Goal: Task Accomplishment & Management: Complete application form

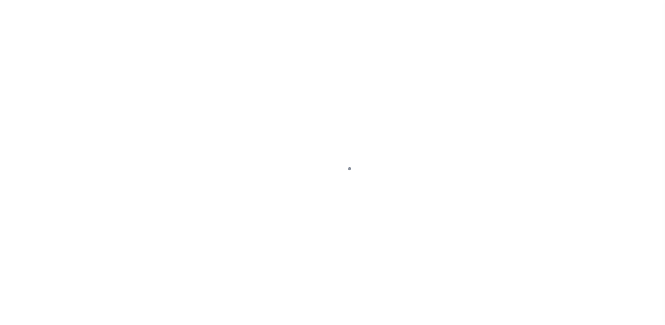
scroll to position [16, 0]
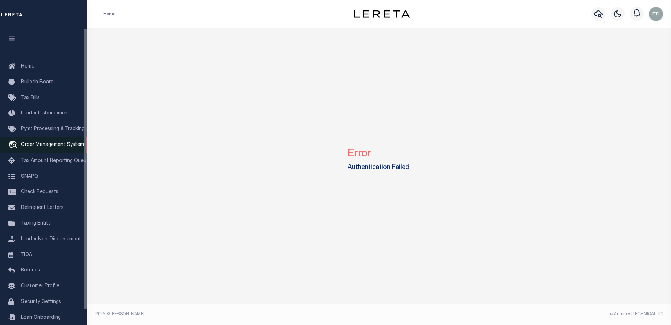
click at [47, 147] on span "Order Management System" at bounding box center [52, 144] width 63 height 5
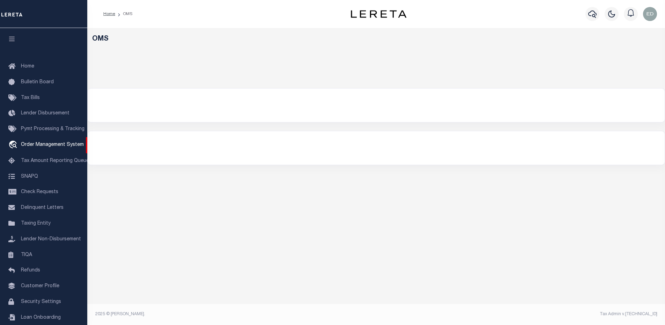
select select "200"
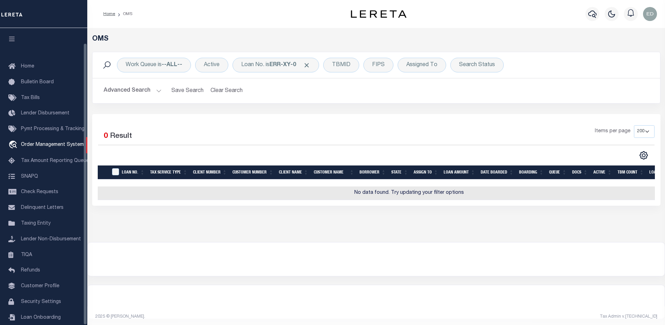
scroll to position [16, 0]
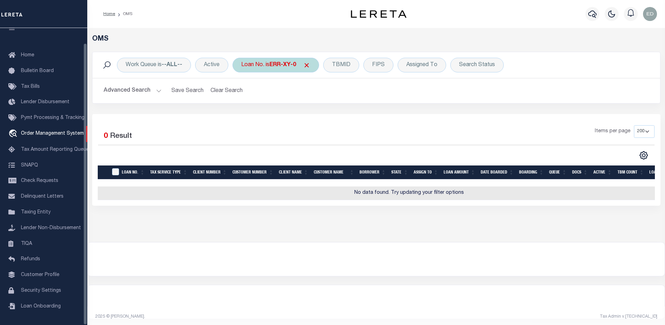
click at [267, 68] on div "Loan No. is ERR-XY-0" at bounding box center [276, 65] width 87 height 15
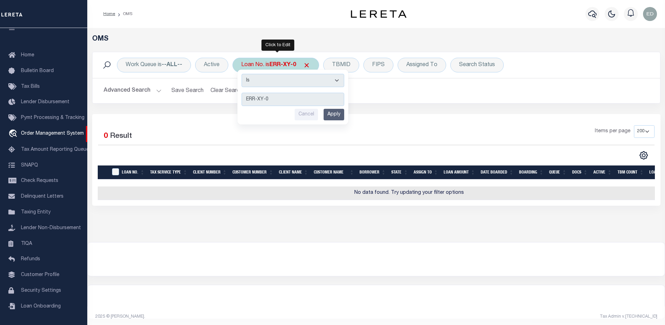
click at [270, 88] on div "Is Contains ERR-XY-0 Cancel Apply" at bounding box center [293, 97] width 111 height 55
click at [269, 83] on select "Is Contains" at bounding box center [293, 80] width 103 height 13
select select "c"
click at [242, 74] on select "Is Contains" at bounding box center [293, 80] width 103 height 13
click at [335, 113] on input "Apply" at bounding box center [334, 115] width 21 height 12
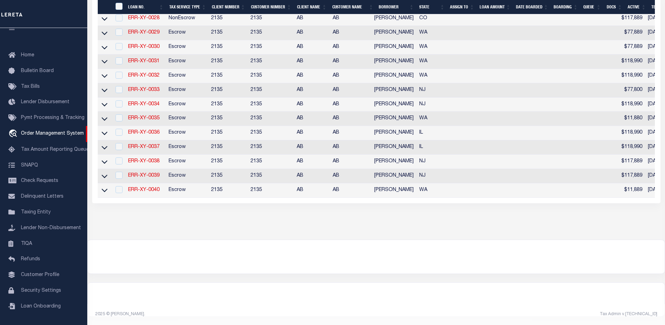
scroll to position [0, 0]
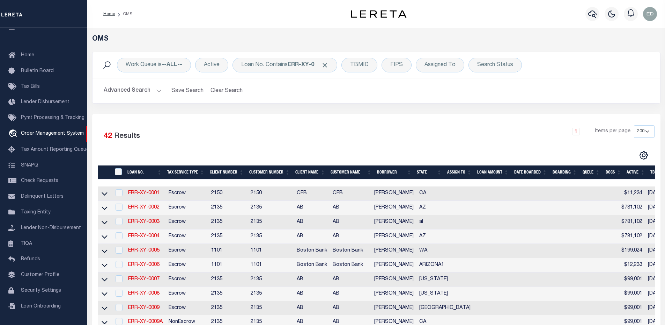
click at [139, 175] on th "LOAN NO." at bounding box center [145, 172] width 40 height 14
click at [140, 174] on th "LOAN NO." at bounding box center [145, 172] width 40 height 14
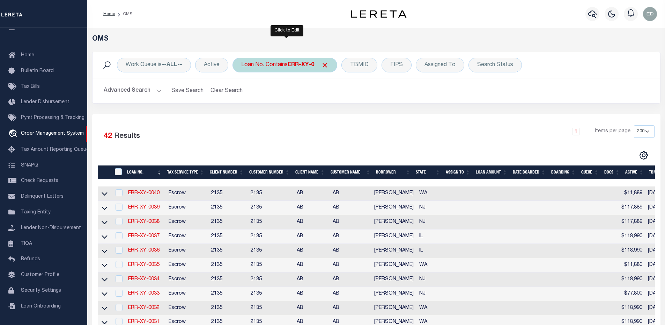
click at [268, 70] on div "Loan No. Contains ERR-XY-0" at bounding box center [285, 65] width 105 height 15
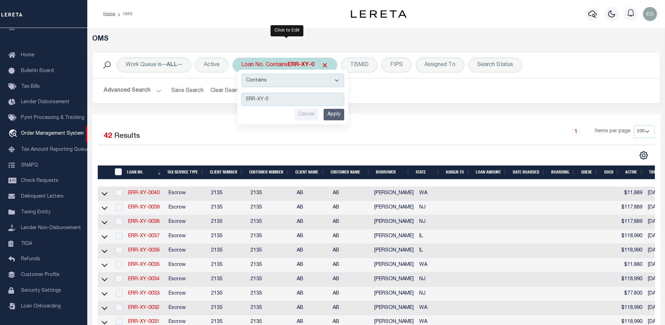
click at [331, 113] on input "Apply" at bounding box center [334, 115] width 21 height 12
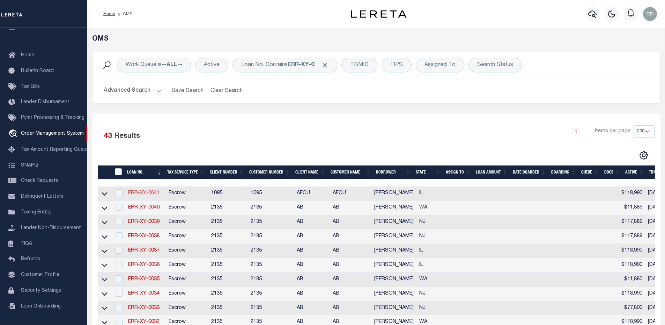
click at [156, 195] on link "ERR-XY-0041" at bounding box center [143, 192] width 31 height 5
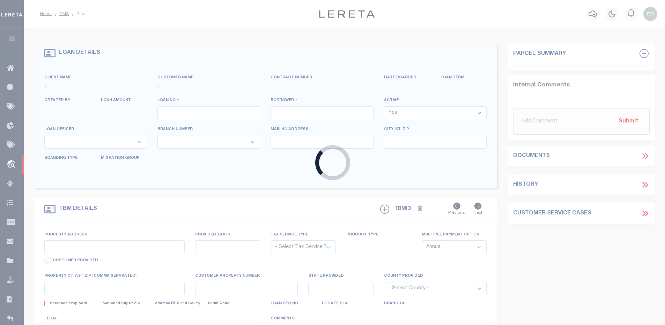
type input "ERR-XY-0041"
type input "[PERSON_NAME]"
select select
type input "[DATE]"
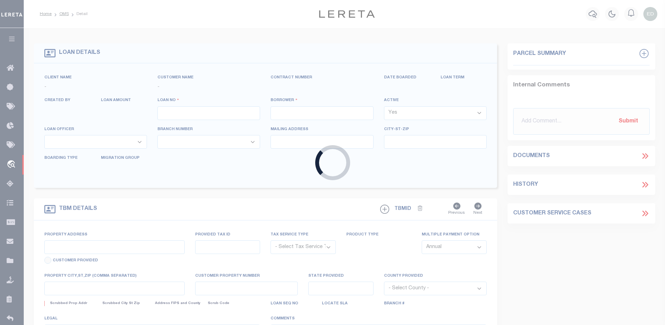
select select "10"
select select "Escrow"
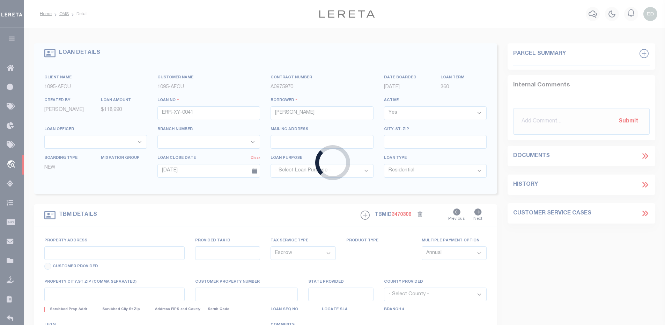
type input "713 SMITH ST"
select select
type input "CARMI IL 62821-1218"
type input "IL"
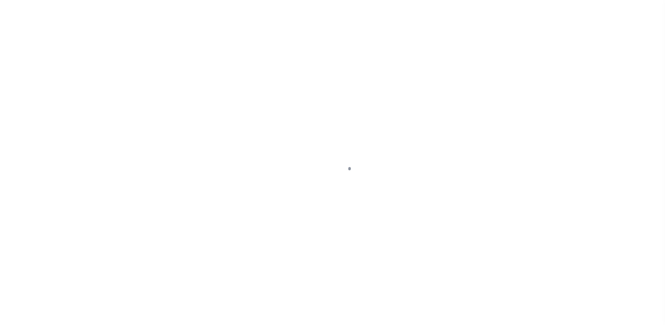
select select "10"
select select "Escrow"
type input "[STREET_ADDRESS][PERSON_NAME]"
select select
type input "CARMI IL 62821-1218"
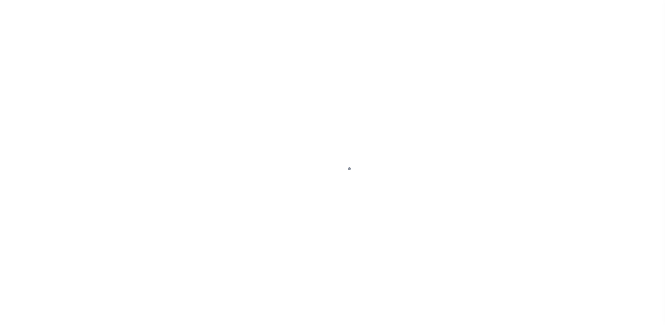
type input "IL"
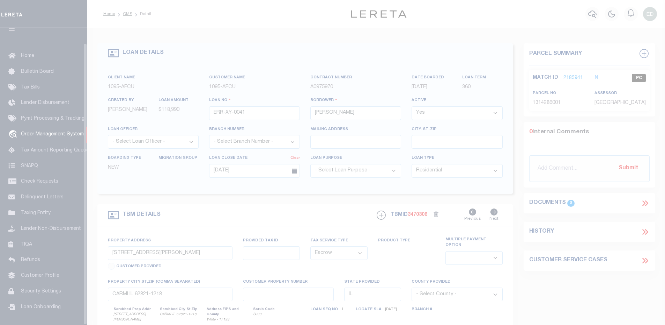
scroll to position [16, 0]
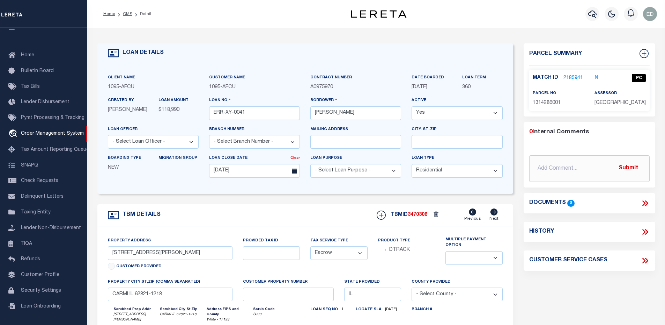
drag, startPoint x: 239, startPoint y: 105, endPoint x: 242, endPoint y: 122, distance: 16.7
click at [239, 107] on div "Loan No ERR-XY-0041" at bounding box center [254, 107] width 91 height 23
click at [242, 117] on input "ERR-XY-0041" at bounding box center [254, 113] width 91 height 14
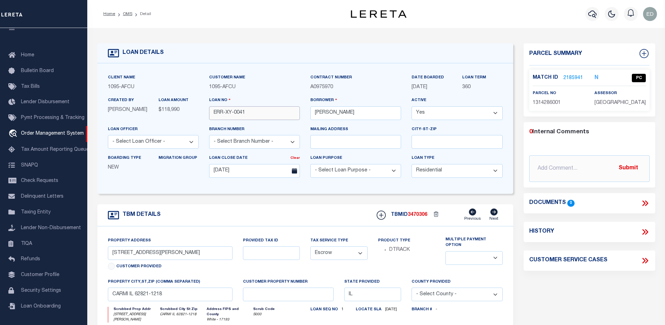
scroll to position [70, 0]
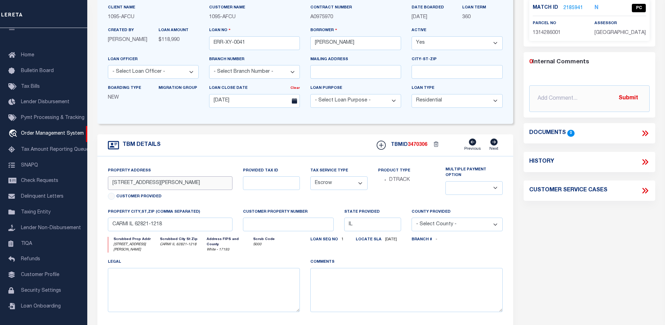
click at [146, 182] on input "713 SMITH ST" at bounding box center [170, 183] width 125 height 14
click at [175, 234] on div "property city,st,zip (Comma separated) CARMI IL 62821-1218" at bounding box center [170, 222] width 135 height 29
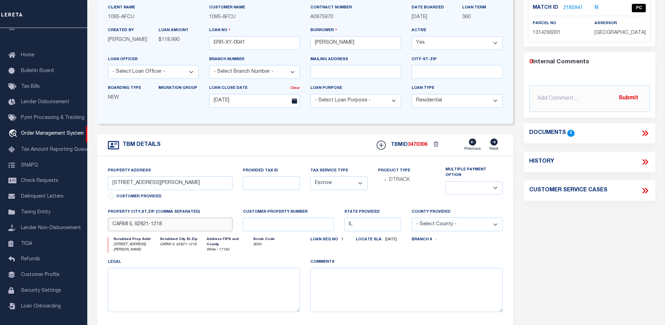
click at [177, 228] on input "CARMI IL 62821-1218" at bounding box center [170, 224] width 125 height 14
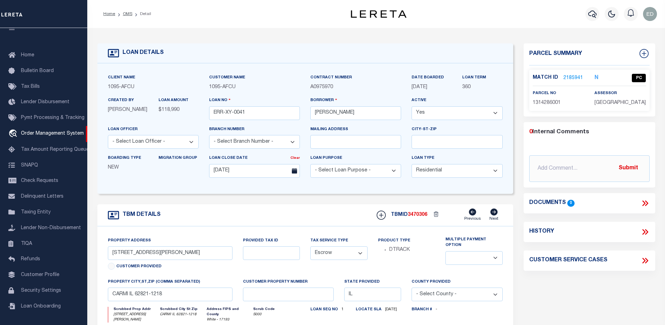
click at [364, 210] on div "TBM DETAILS TBMID 3470306 Previous Next" at bounding box center [305, 215] width 416 height 22
click at [595, 21] on div at bounding box center [592, 14] width 19 height 24
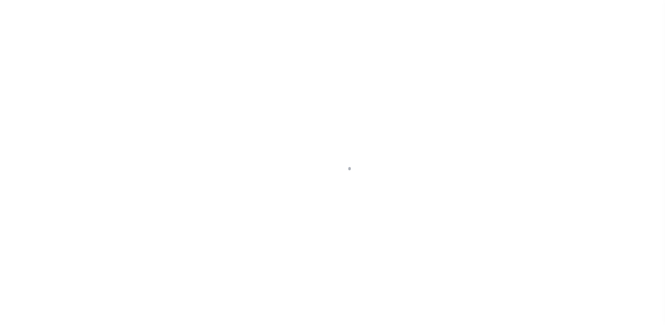
select select "10"
select select "Escrow"
type input "713 SMITH ST"
select select
type input "CARMI IL 62821-1218"
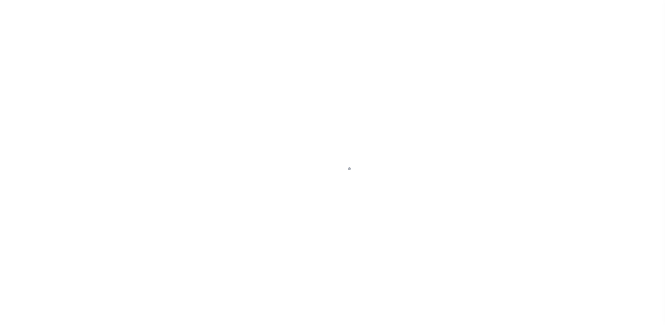
type input "IL"
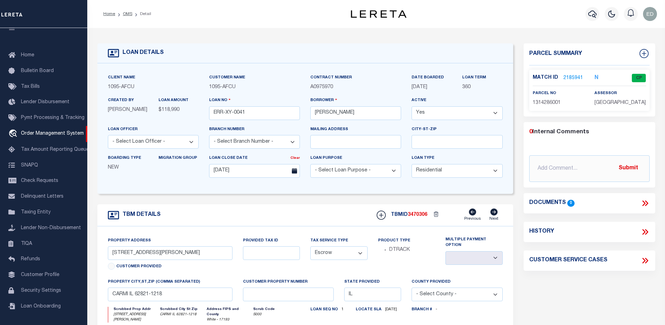
click at [580, 45] on div "Parcel Summary" at bounding box center [590, 54] width 132 height 22
click at [571, 76] on link "2185941" at bounding box center [574, 77] width 20 height 7
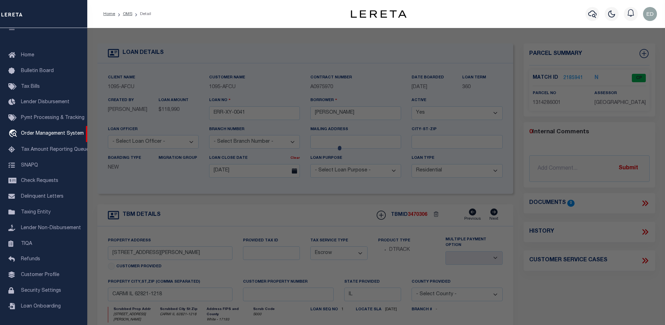
checkbox input "false"
select select "CP"
type input "SHUMATE,BRANT J"
select select "ATL"
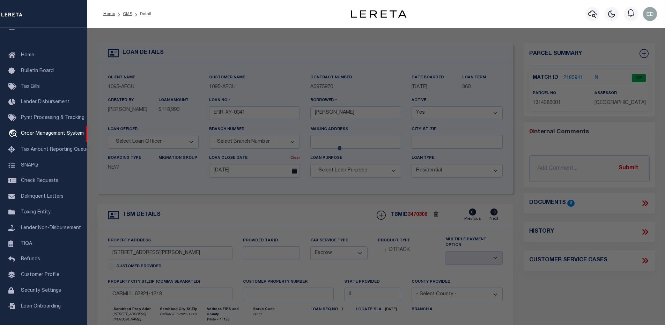
select select "ADD"
type input "713 SMITH ST"
checkbox input "false"
type input "CARMI, IL 62821"
type textarea "LOT 010 BLK 010 PLT 220 GRAHAM'S ADDITION NW 112' 337-307 384-116 425-232 2008-…"
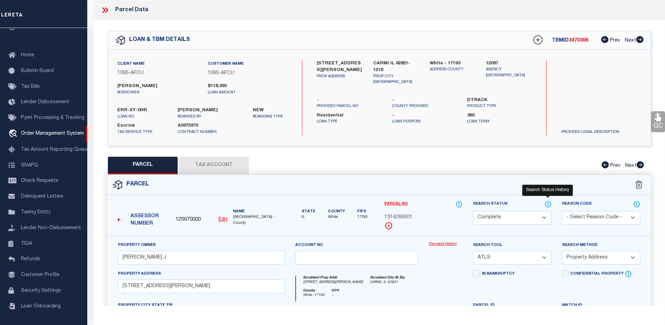
click at [549, 201] on icon at bounding box center [548, 204] width 7 height 8
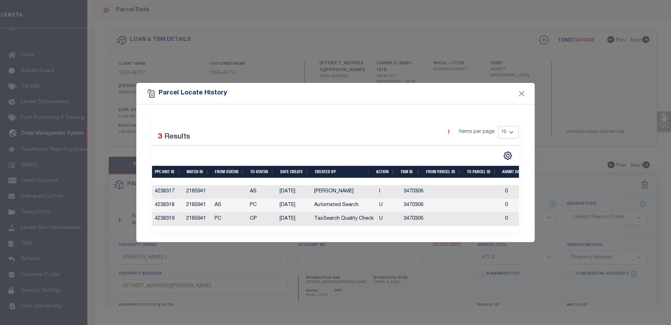
click at [568, 192] on div "Parcel Locate History Selected 3 Results 1 Items per page 10 25 50 100" at bounding box center [335, 162] width 671 height 325
click at [153, 54] on div "Parcel Locate History Selected 3 Results 1 Items per page 10 25 50 100" at bounding box center [335, 162] width 671 height 325
click at [518, 93] on button "Close" at bounding box center [521, 93] width 9 height 9
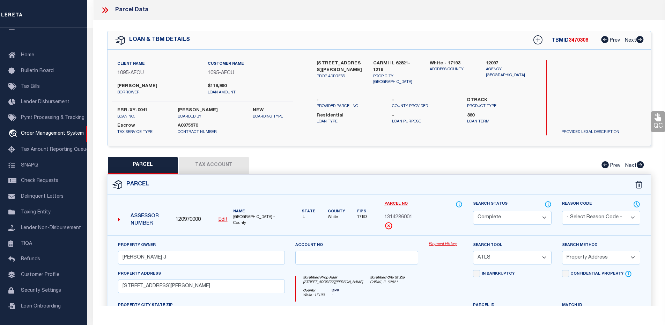
click at [108, 13] on icon at bounding box center [105, 10] width 9 height 9
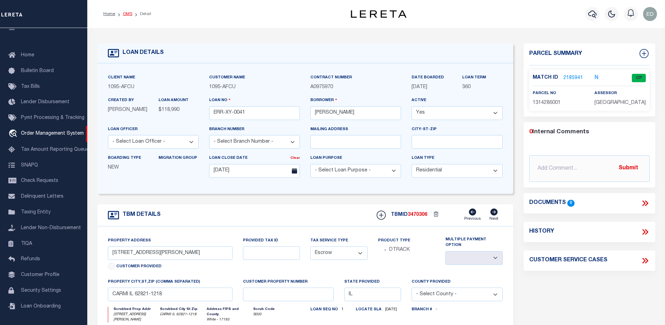
click at [123, 14] on link "OMS" at bounding box center [127, 14] width 9 height 4
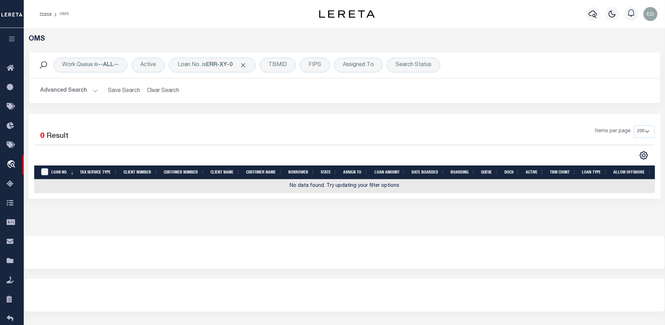
click at [200, 54] on div "Work Queue is --ALL-- Active Loan No. is ERR-XY-0 TBMID FIPS Assigned To Search…" at bounding box center [345, 65] width 632 height 26
click at [202, 63] on div "Loan No. is ERR-XY-0" at bounding box center [212, 65] width 87 height 15
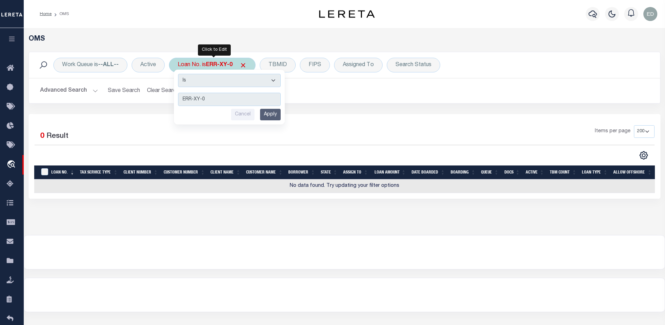
click at [211, 77] on select "Is Contains" at bounding box center [229, 80] width 103 height 13
select select "c"
click at [179, 74] on select "Is Contains" at bounding box center [229, 80] width 103 height 13
click at [268, 117] on input "Apply" at bounding box center [270, 115] width 21 height 12
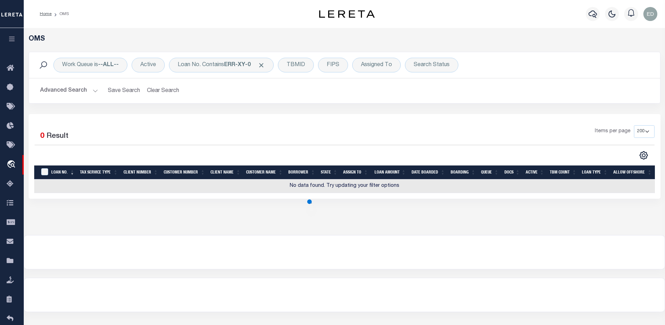
click at [199, 73] on div "Work Queue is --ALL-- Active Loan No. Contains ERR-XY-0 TBMID FIPS Assigned To …" at bounding box center [345, 65] width 632 height 26
click at [214, 70] on div "Loan No. Contains ERR-XY-0" at bounding box center [221, 65] width 105 height 15
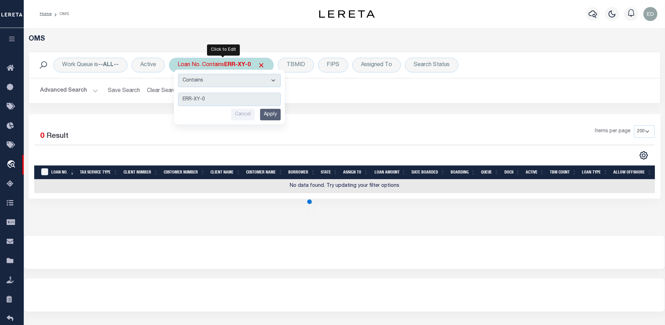
click at [272, 115] on input "Apply" at bounding box center [270, 115] width 21 height 12
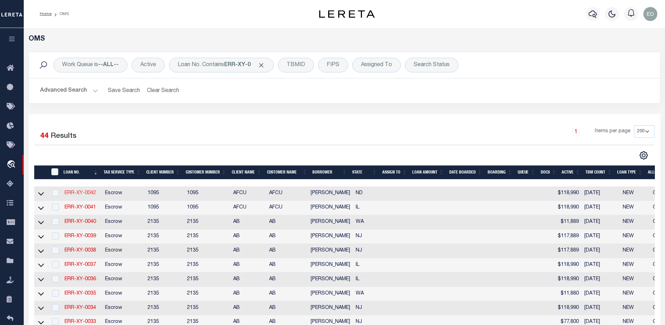
click at [73, 191] on link "ERR-XY-0042" at bounding box center [80, 192] width 31 height 5
type input "ERR-XY-0042"
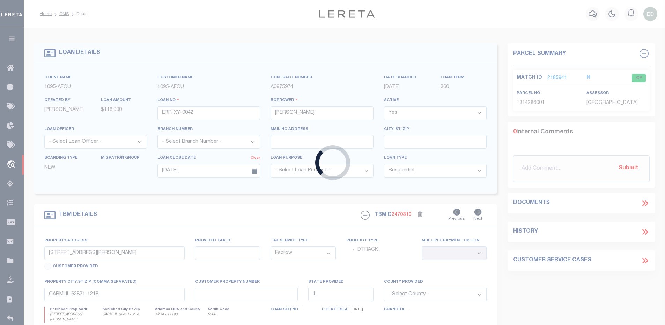
type input "[STREET_ADDRESS]"
select select
type input "DRAYTON ND 58225-4300"
type input "ND"
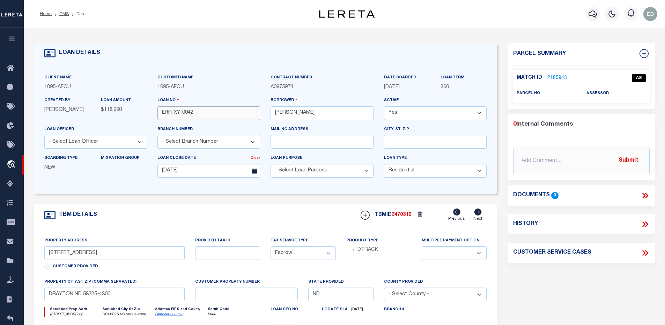
drag, startPoint x: 208, startPoint y: 114, endPoint x: 155, endPoint y: 113, distance: 52.8
click at [155, 113] on div "Loan No ERR-XY-0042" at bounding box center [208, 110] width 113 height 29
drag, startPoint x: 111, startPoint y: 253, endPoint x: 40, endPoint y: 250, distance: 71.0
click at [40, 250] on div "Property Address 200 S 3RD ST Customer Provided" at bounding box center [114, 256] width 151 height 41
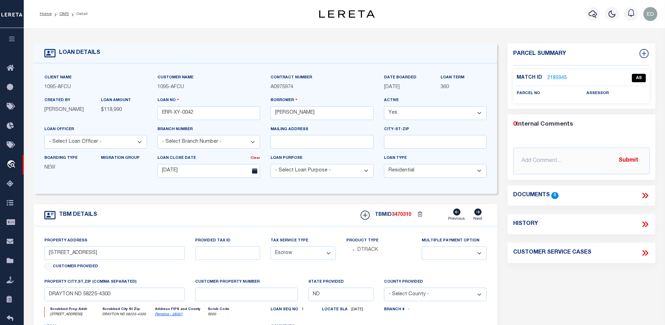
click at [139, 232] on div "Property Address 200 S 3RD ST Customer Provided Provided Tax ID Tax Service Typ…" at bounding box center [266, 312] width 464 height 172
click at [562, 74] on link "2185945" at bounding box center [558, 77] width 20 height 7
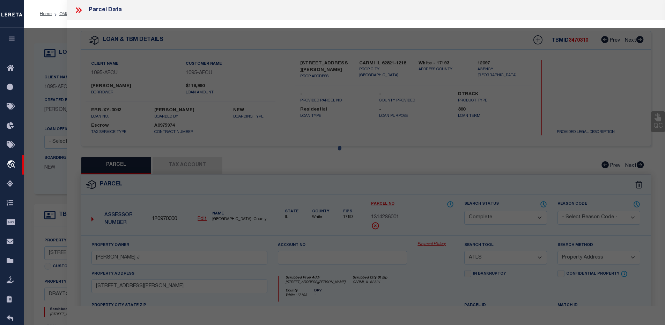
select select "AS"
select select
checkbox input "false"
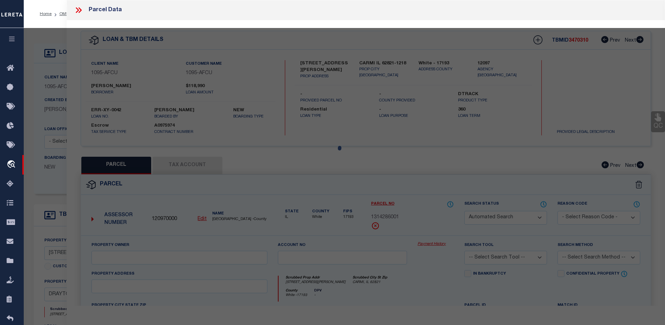
checkbox input "false"
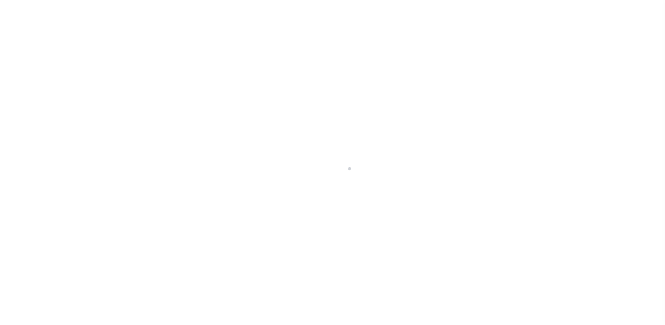
select select "10"
select select "Escrow"
type input "[STREET_ADDRESS]"
select select
type input "DRAYTON ND 58225-4300"
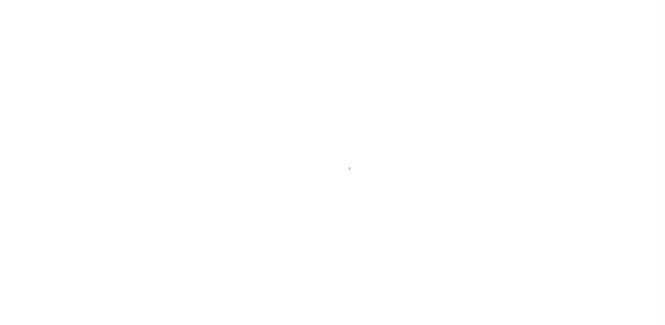
type input "ND"
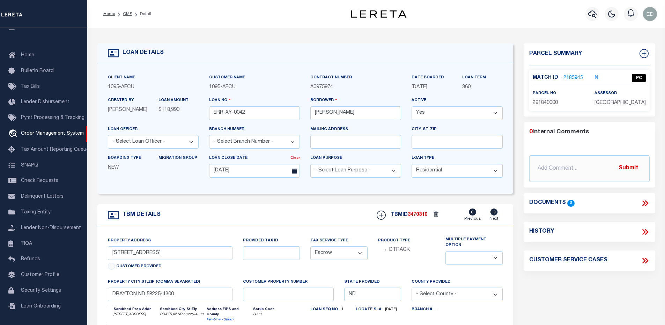
click at [573, 78] on link "2185945" at bounding box center [574, 77] width 20 height 7
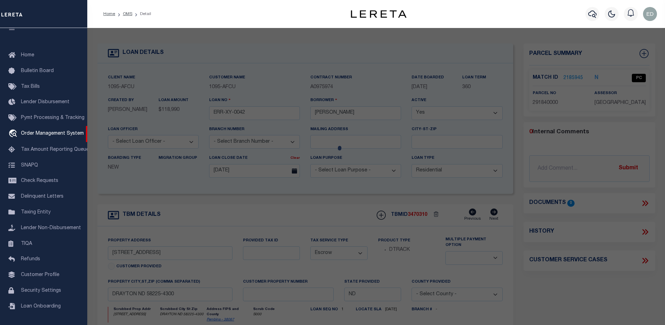
checkbox input "false"
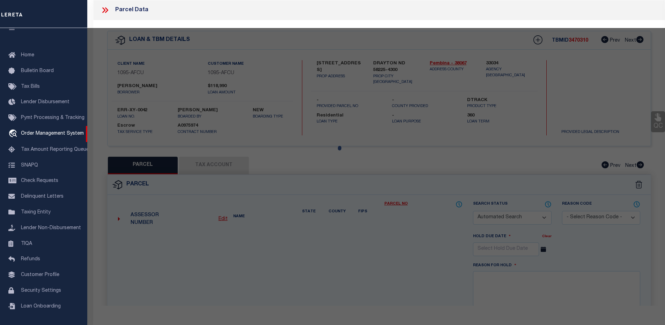
select select "PC"
type input "[PERSON_NAME]"
select select "ATL"
select select "ADD"
type input "[STREET_ADDRESS]"
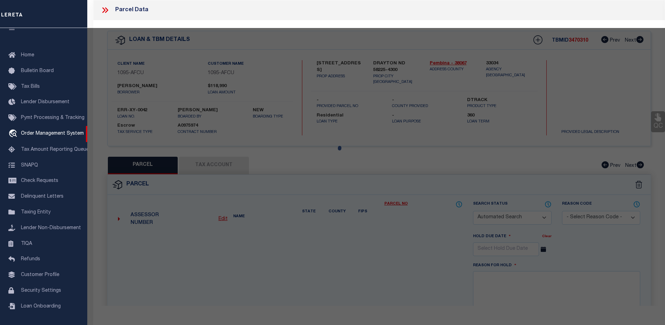
checkbox input "false"
type input "DRAYTON, [GEOGRAPHIC_DATA] 58225"
type textarea "LOTS 38,W SIDE 3RD ST [PERSON_NAME] ADD"
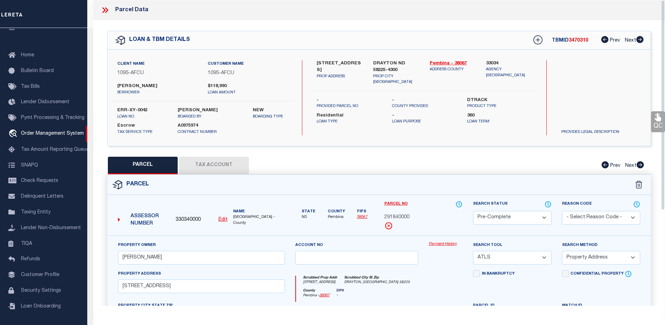
click at [552, 202] on div "Search Status Automated Search Bad Parcel Complete Duplicate Parcel High Dollar…" at bounding box center [512, 217] width 89 height 35
click at [549, 202] on icon at bounding box center [548, 204] width 7 height 8
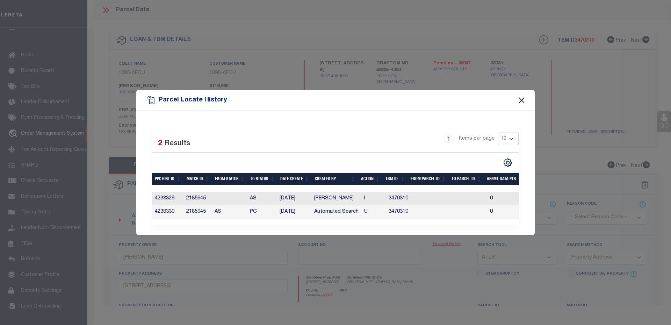
click at [526, 98] on button "Close" at bounding box center [521, 99] width 9 height 9
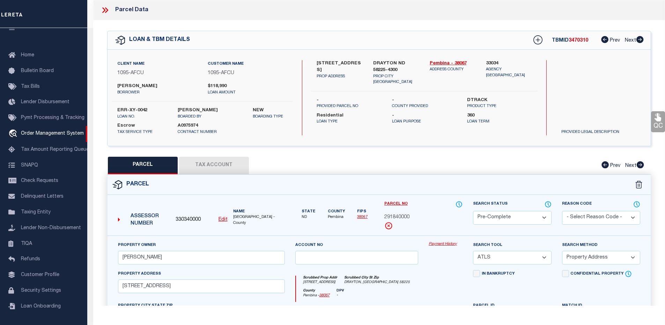
click at [104, 13] on icon at bounding box center [105, 10] width 9 height 9
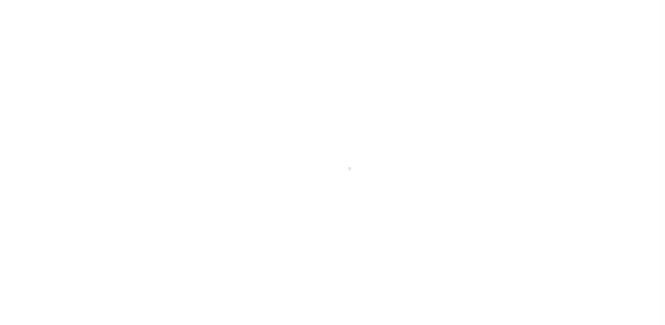
select select "10"
select select "Escrow"
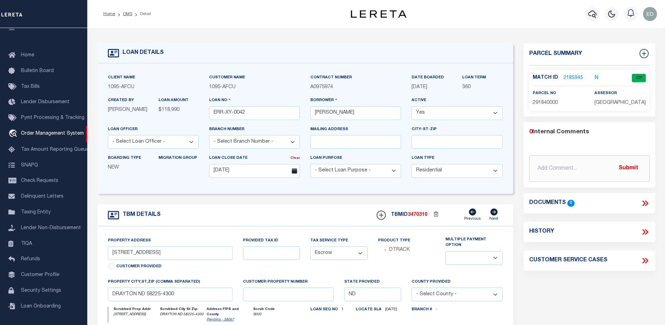
click at [577, 76] on link "2185945" at bounding box center [574, 77] width 20 height 7
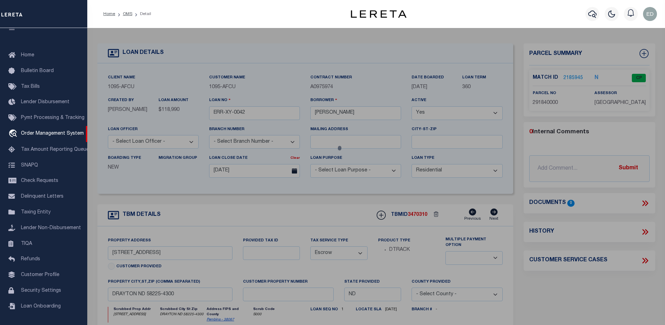
checkbox input "false"
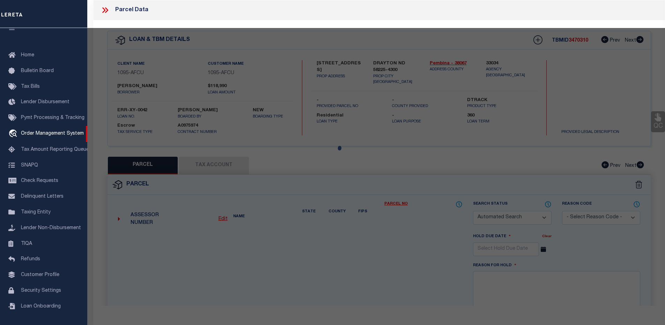
select select "CP"
type input "LANDOWSKI,ROSS"
select select "ATL"
select select "ADD"
type input "200 S 3RD ST"
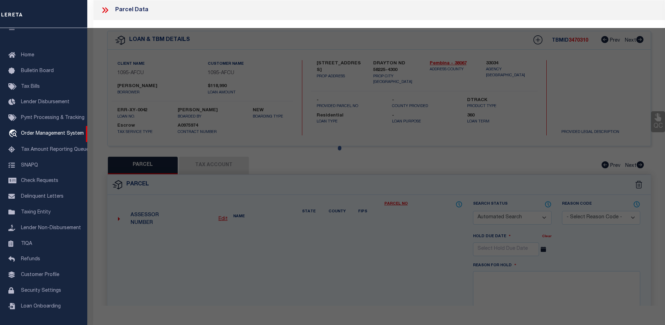
checkbox input "false"
type input "DRAYTON, ND 58225"
type textarea "LOTS 38,W SIDE 3RD ST MCCREA'S ADD"
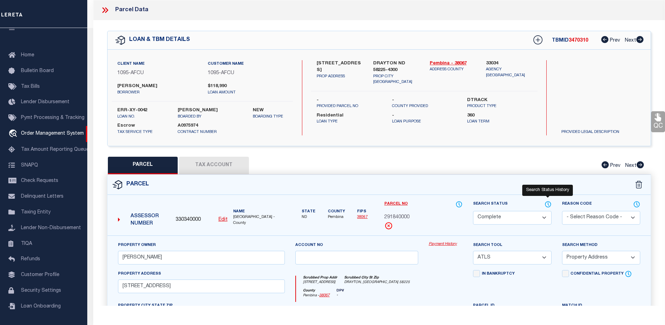
click at [547, 204] on icon at bounding box center [548, 204] width 7 height 8
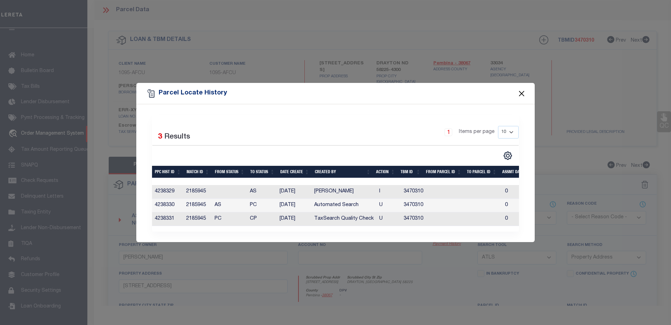
click at [520, 93] on button "Close" at bounding box center [521, 93] width 9 height 9
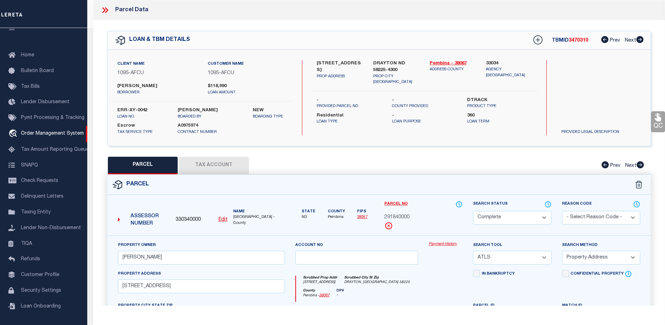
click at [103, 13] on icon at bounding box center [105, 10] width 9 height 9
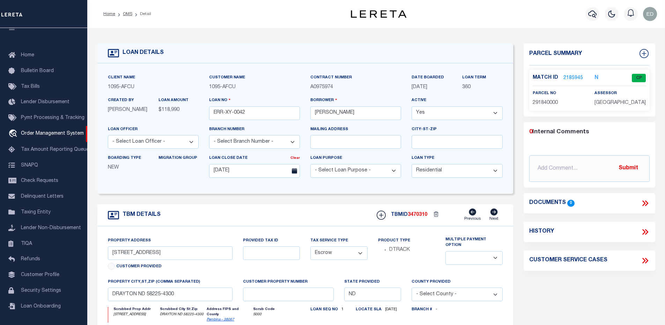
click at [595, 77] on div "N" at bounding box center [600, 78] width 21 height 8
click at [597, 76] on icon "N" at bounding box center [597, 78] width 4 height 6
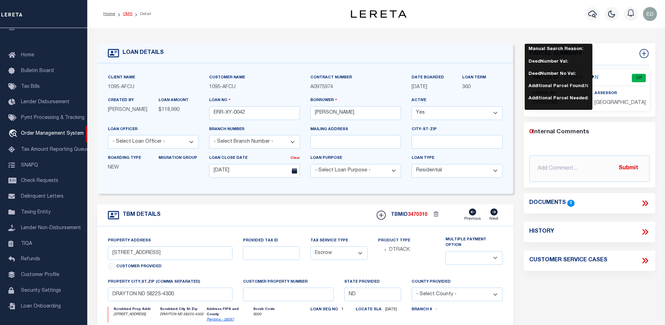
click at [130, 13] on link "OMS" at bounding box center [127, 14] width 9 height 4
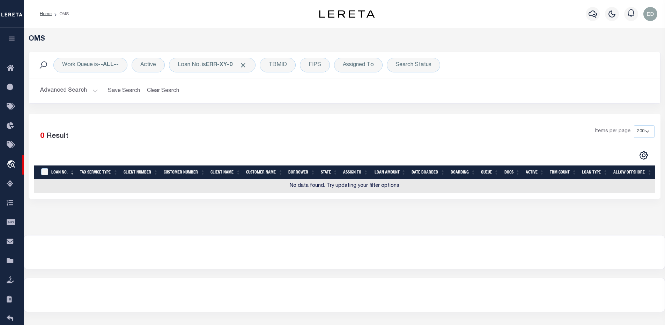
click at [218, 56] on div "Work Queue is --ALL-- Active Loan No. is ERR-XY-0 TBMID FIPS Assigned To Search…" at bounding box center [345, 65] width 632 height 26
click at [218, 62] on b "ERR-XY-0" at bounding box center [219, 65] width 27 height 6
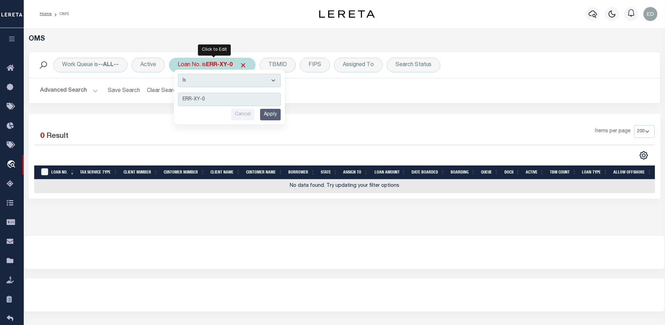
click at [220, 82] on select "Is Contains" at bounding box center [229, 80] width 103 height 13
select select "c"
click at [179, 74] on select "Is Contains" at bounding box center [229, 80] width 103 height 13
click at [275, 111] on input "Apply" at bounding box center [270, 115] width 21 height 12
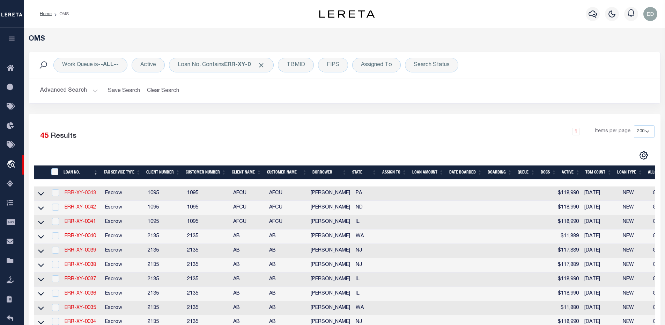
click at [88, 194] on link "ERR-XY-0043" at bounding box center [80, 192] width 31 height 5
type input "ERR-XY-0043"
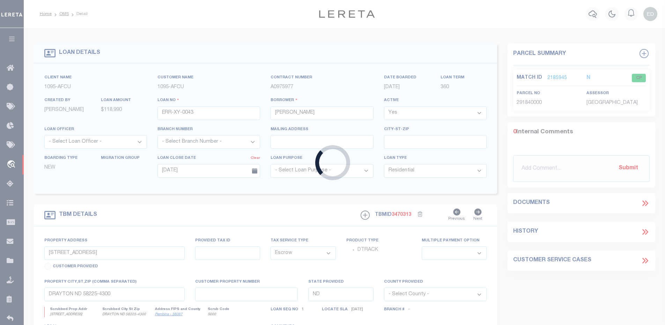
type input "[STREET_ADDRESS]"
select select
type input "[GEOGRAPHIC_DATA] [GEOGRAPHIC_DATA] 19134-2838"
type input "PA"
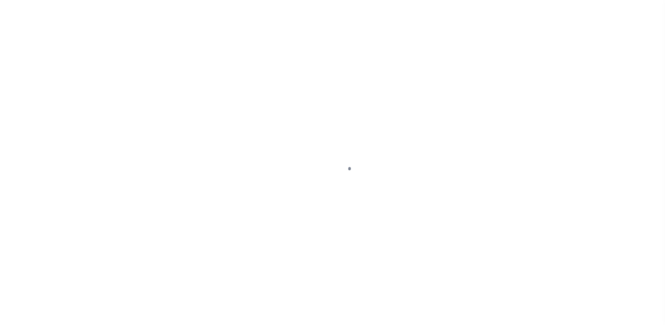
select select "10"
select select "Escrow"
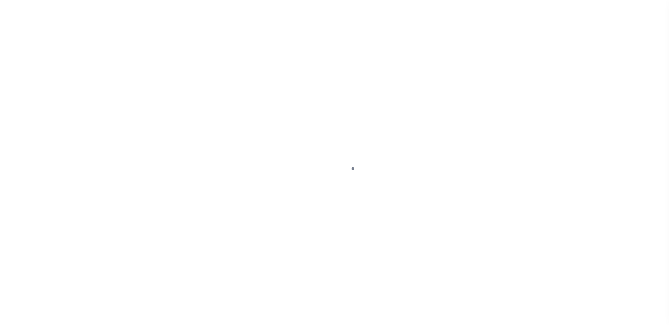
scroll to position [16, 0]
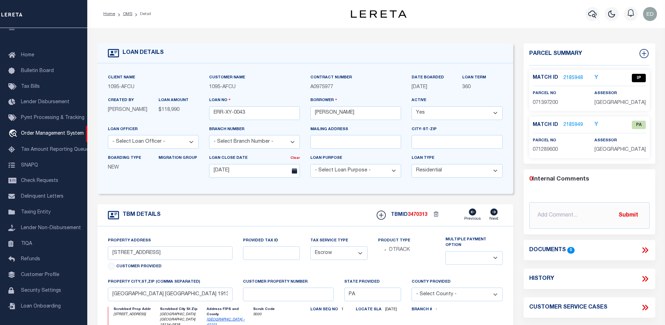
click at [574, 79] on link "2185948" at bounding box center [574, 77] width 20 height 7
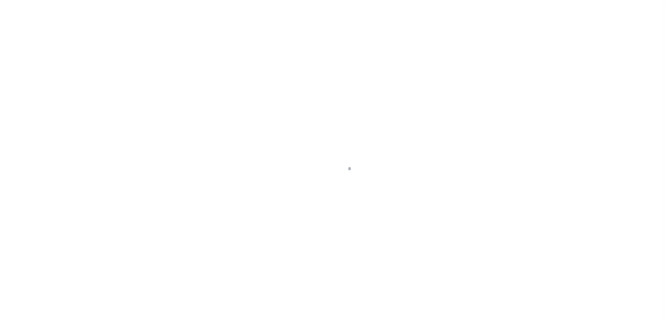
select select "10"
select select "Escrow"
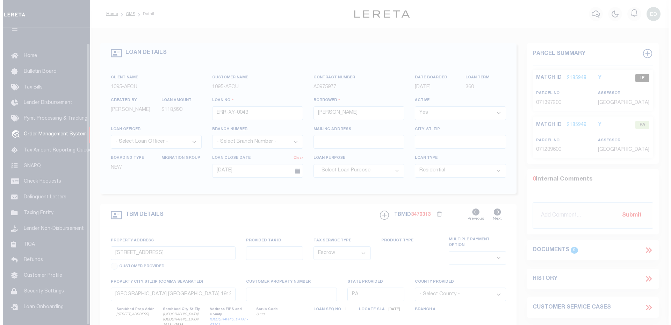
scroll to position [16, 0]
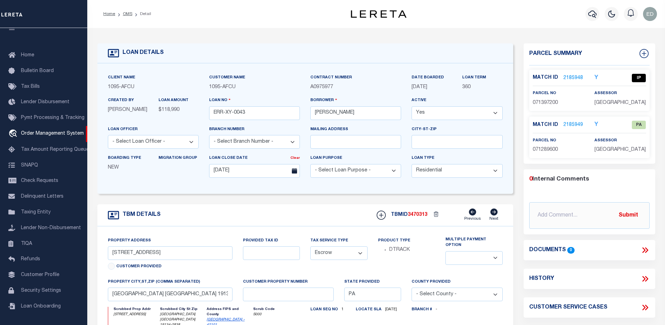
click at [576, 76] on link "2185948" at bounding box center [574, 77] width 20 height 7
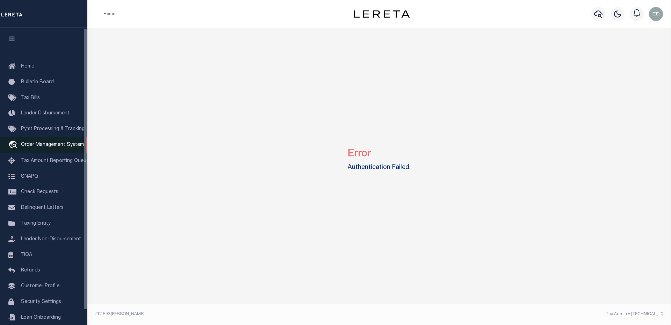
click at [60, 143] on span "Order Management System" at bounding box center [52, 144] width 63 height 5
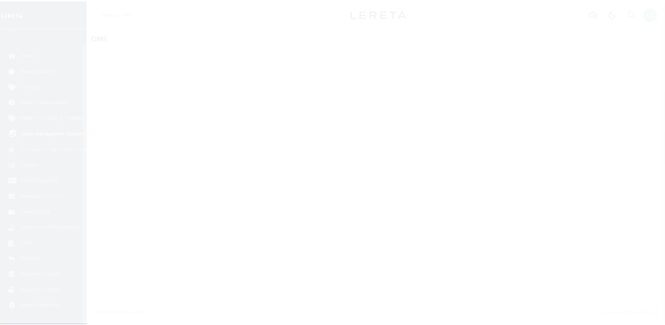
scroll to position [16, 0]
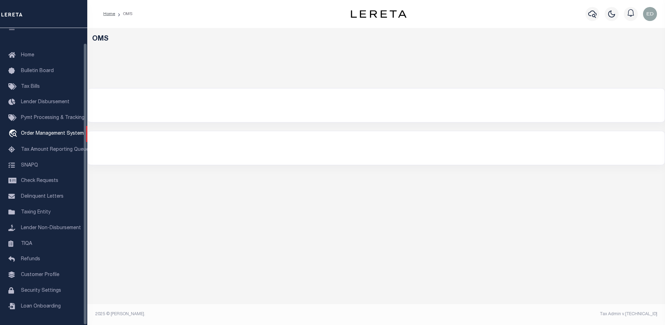
select select "200"
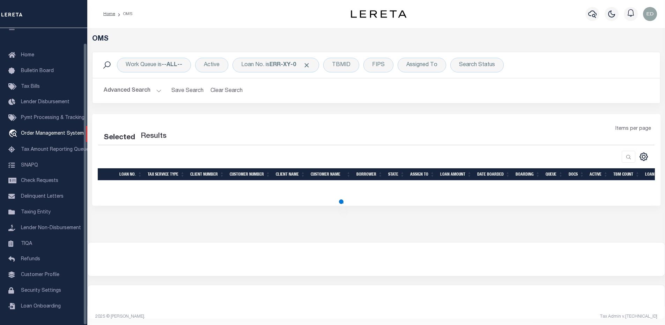
select select "200"
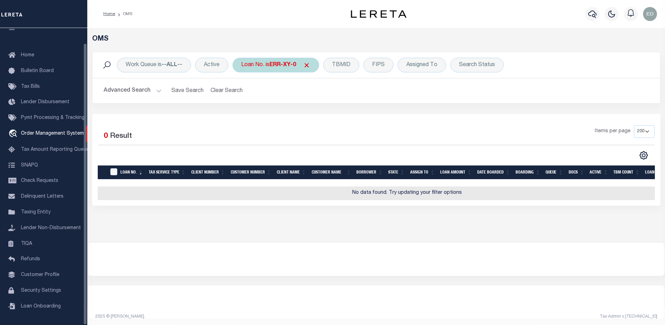
click at [269, 66] on div "Loan No. is ERR-XY-0" at bounding box center [276, 65] width 87 height 15
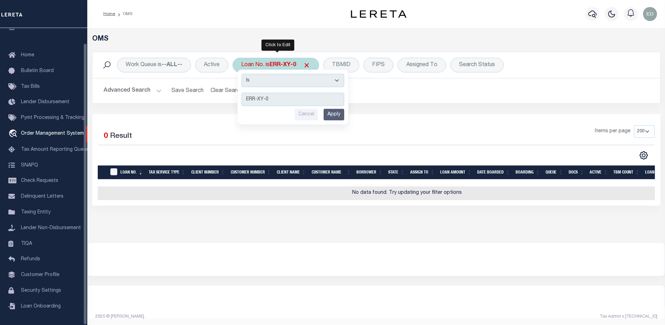
drag, startPoint x: 277, startPoint y: 81, endPoint x: 277, endPoint y: 86, distance: 5.2
click at [277, 81] on select "Is Contains" at bounding box center [293, 80] width 103 height 13
select select "c"
click at [242, 74] on select "Is Contains" at bounding box center [293, 80] width 103 height 13
click at [329, 111] on input "Apply" at bounding box center [334, 115] width 21 height 12
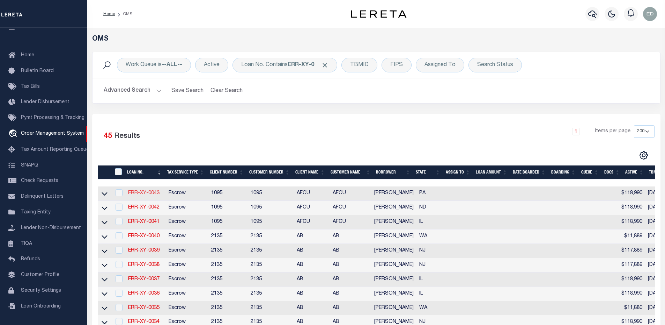
click at [159, 191] on link "ERR-XY-0043" at bounding box center [143, 192] width 31 height 5
type input "ERR-XY-0043"
type input "[PERSON_NAME]"
select select
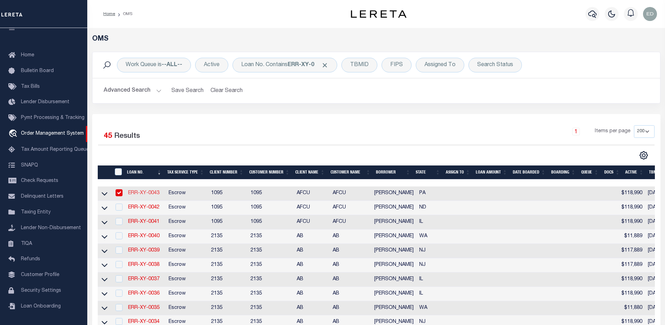
type input "[DATE]"
select select "10"
select select "Escrow"
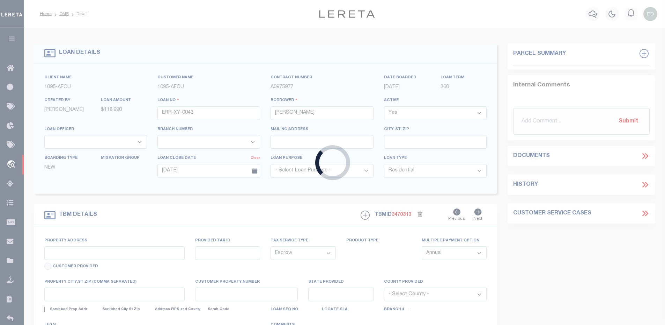
type input "[STREET_ADDRESS]"
select select
type input "[GEOGRAPHIC_DATA] [GEOGRAPHIC_DATA] 19134-2838"
type input "PA"
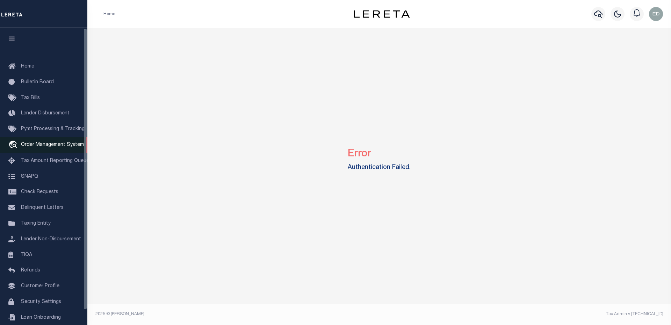
click at [41, 146] on span "Order Management System" at bounding box center [52, 144] width 63 height 5
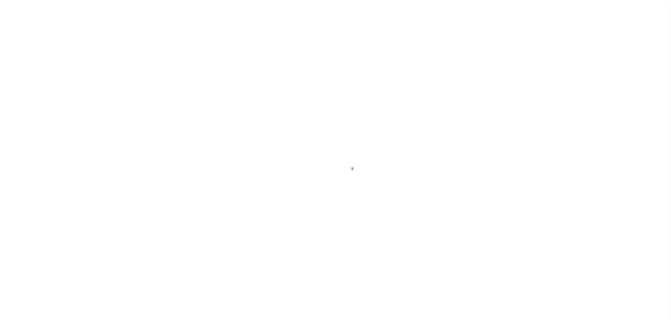
scroll to position [16, 0]
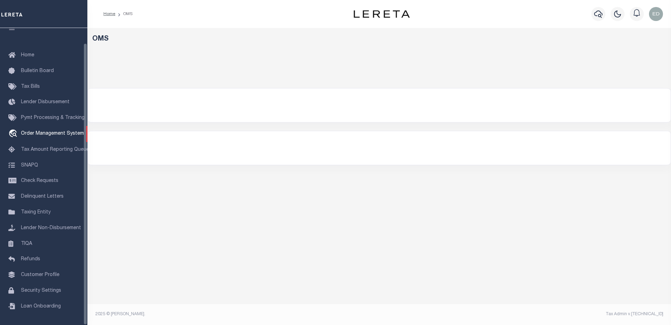
select select "200"
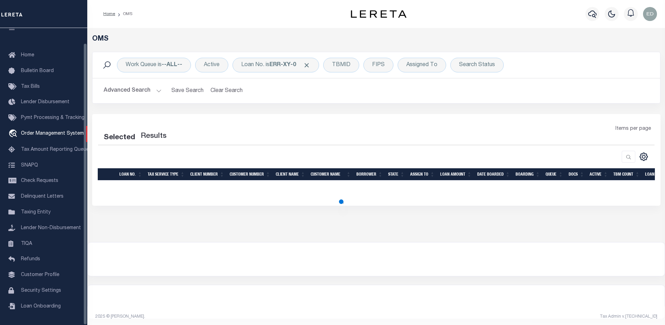
select select "200"
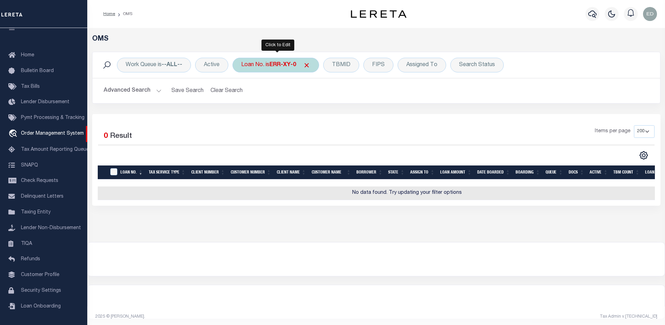
click at [270, 71] on div "Loan No. is ERR-XY-0" at bounding box center [276, 65] width 87 height 15
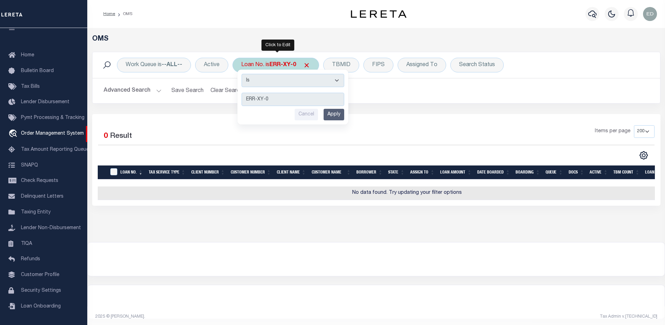
click at [272, 83] on select "Is Contains" at bounding box center [293, 80] width 103 height 13
select select "c"
click at [242, 74] on select "Is Contains" at bounding box center [293, 80] width 103 height 13
click at [335, 116] on input "Apply" at bounding box center [334, 115] width 21 height 12
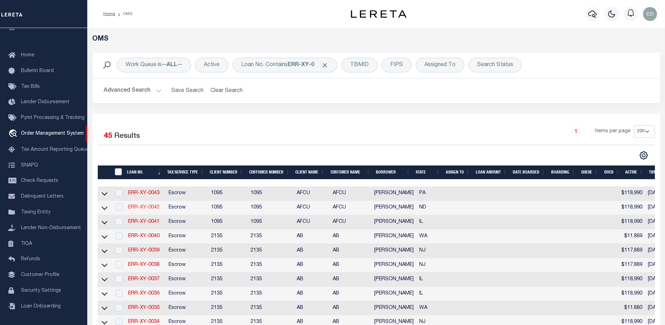
click at [150, 207] on link "ERR-XY-0042" at bounding box center [143, 207] width 31 height 5
type input "ERR-XY-0042"
type input "[PERSON_NAME]"
select select
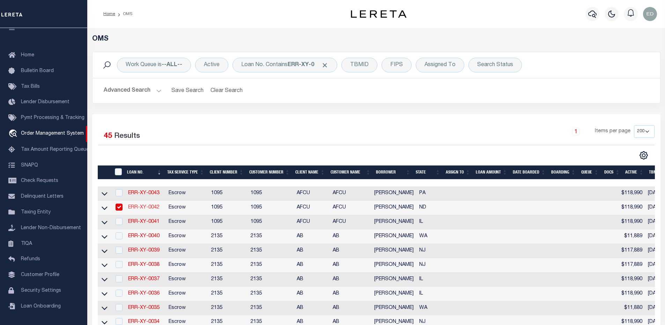
type input "[DATE]"
select select "10"
select select "Escrow"
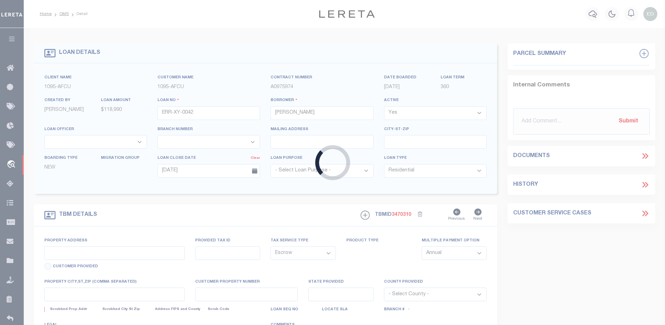
type input "[STREET_ADDRESS]"
select select
type input "DRAYTON ND 58225-4300"
type input "ND"
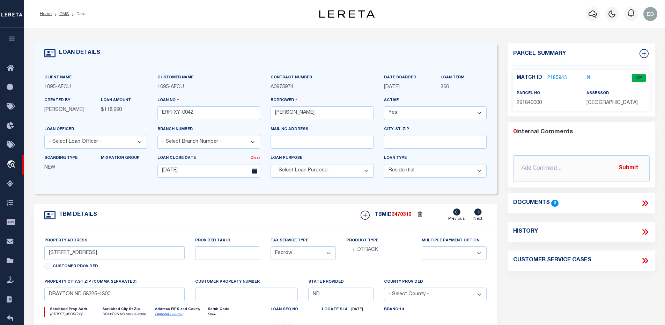
click at [565, 79] on link "2185945" at bounding box center [558, 77] width 20 height 7
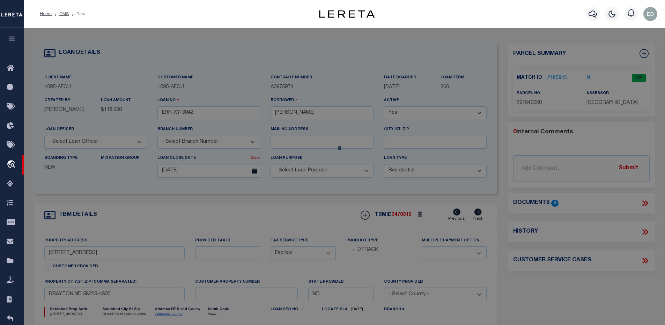
checkbox input "false"
select select "CP"
type input "[PERSON_NAME]"
select select "ATL"
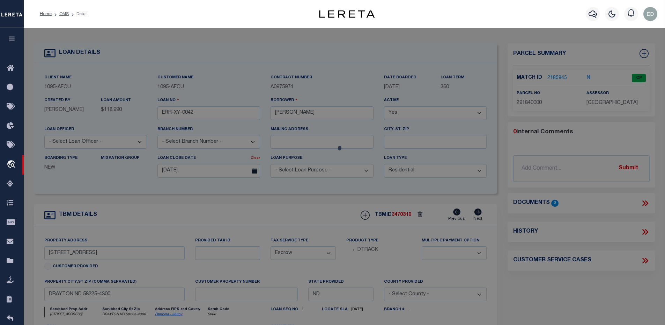
select select "ADD"
type input "[STREET_ADDRESS]"
checkbox input "false"
type input "DRAYTON, [GEOGRAPHIC_DATA] 58225"
type textarea "LOTS 38,W SIDE 3RD ST [PERSON_NAME] ADD"
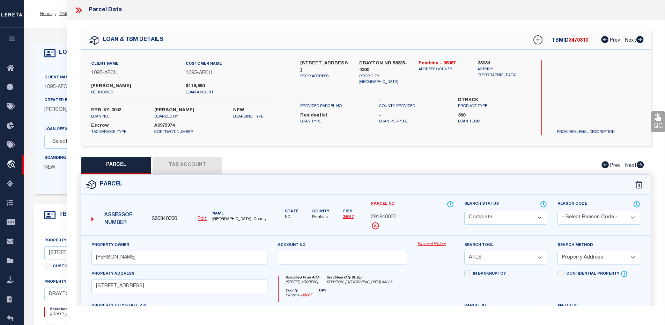
click at [75, 12] on icon at bounding box center [78, 10] width 9 height 9
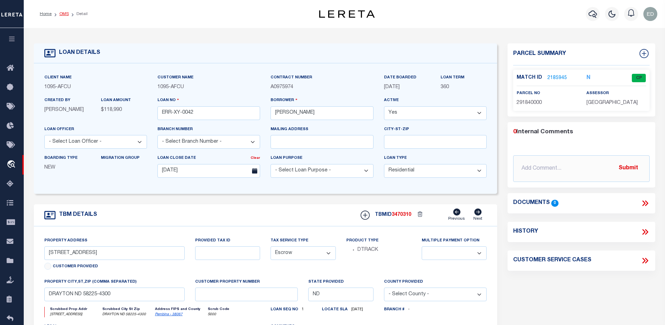
click at [60, 14] on link "OMS" at bounding box center [63, 14] width 9 height 4
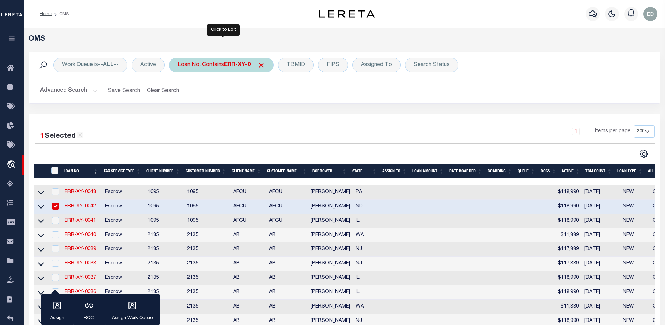
click at [226, 68] on b "ERR-XY-0" at bounding box center [237, 65] width 27 height 6
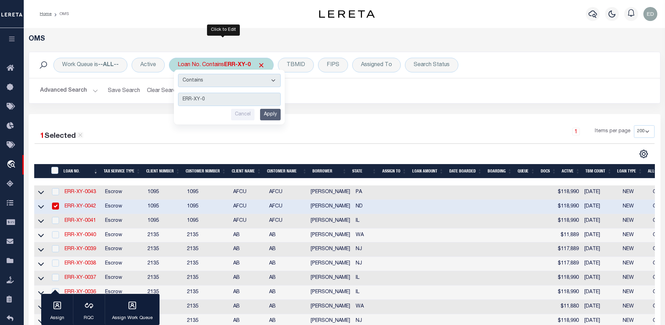
click at [277, 117] on input "Apply" at bounding box center [270, 115] width 21 height 12
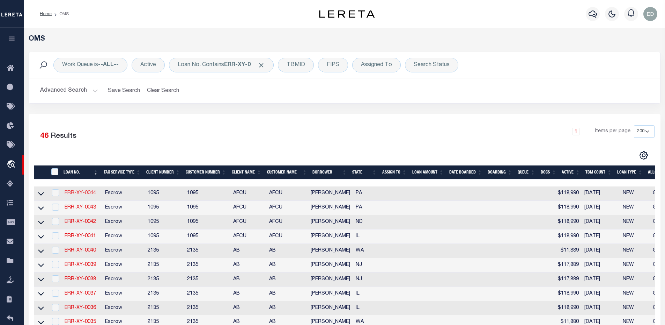
click at [91, 195] on link "ERR-XY-0044" at bounding box center [80, 192] width 31 height 5
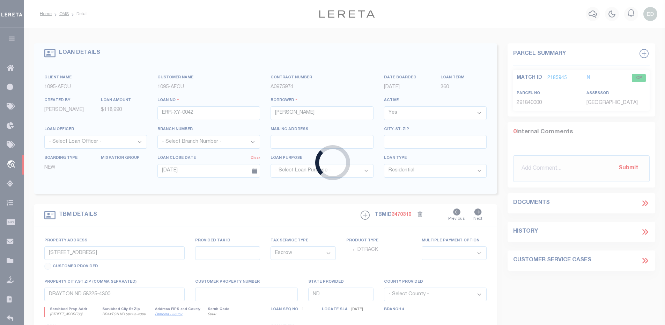
type input "ERR-XY-0044"
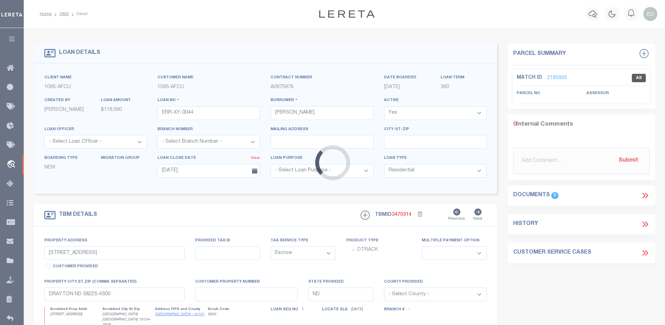
type input "[STREET_ADDRESS]"
select select
type input "[GEOGRAPHIC_DATA] [GEOGRAPHIC_DATA] 19134-2838"
type input "PA"
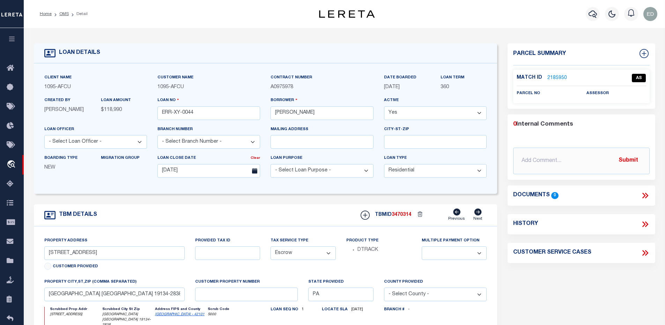
click at [554, 76] on link "2185950" at bounding box center [558, 77] width 20 height 7
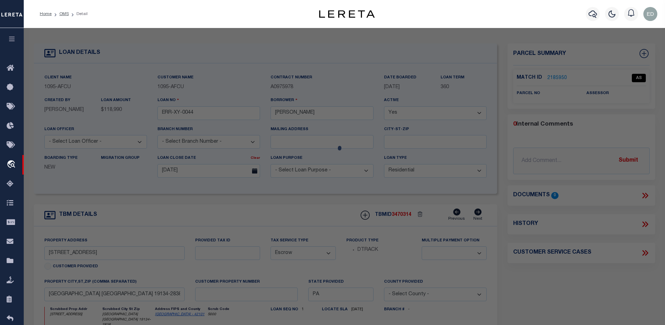
select select "AS"
select select
checkbox input "false"
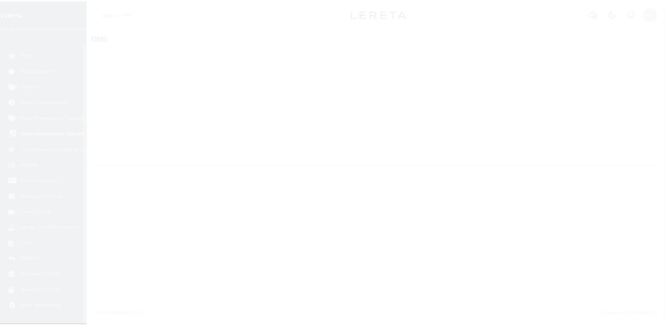
scroll to position [16, 0]
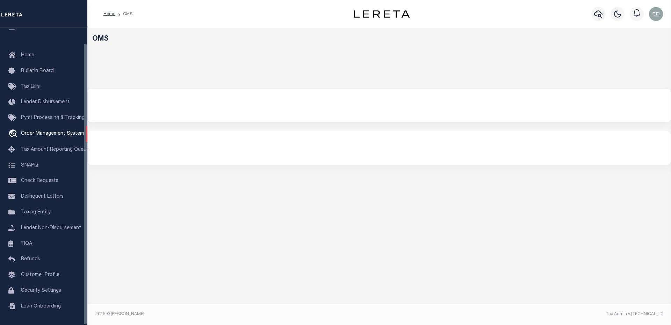
select select "200"
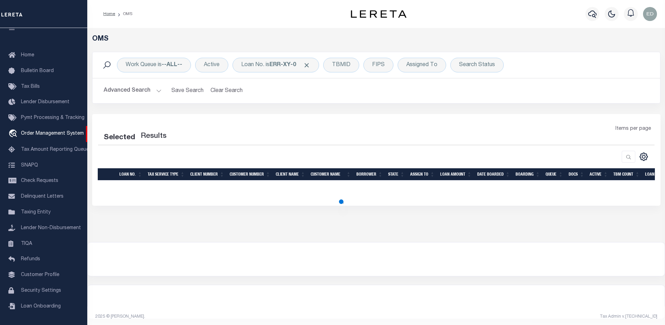
select select "200"
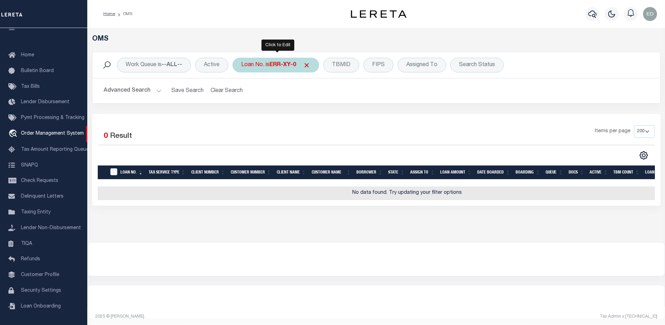
click at [267, 63] on div "Loan No. is ERR-XY-0" at bounding box center [276, 65] width 87 height 15
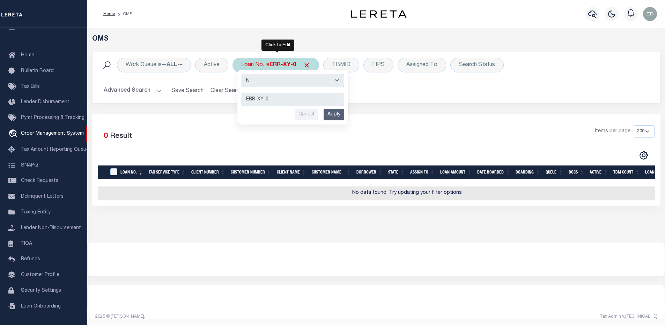
click at [267, 82] on select "Is Contains" at bounding box center [293, 80] width 103 height 13
select select "c"
click at [242, 74] on select "Is Contains" at bounding box center [293, 80] width 103 height 13
click at [329, 115] on input "Apply" at bounding box center [334, 115] width 21 height 12
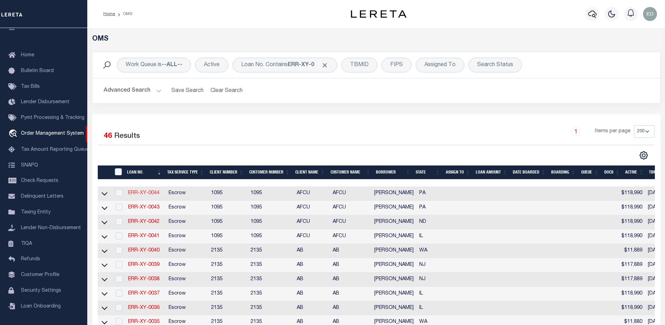
click at [138, 194] on link "ERR-XY-0044" at bounding box center [143, 192] width 31 height 5
type input "ERR-XY-0044"
type input "[PERSON_NAME]"
select select
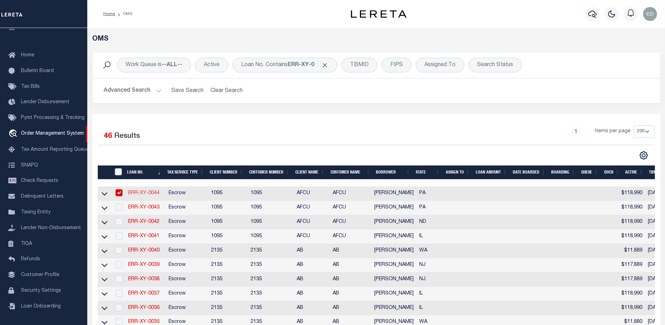
type input "[DATE]"
select select "10"
select select "Escrow"
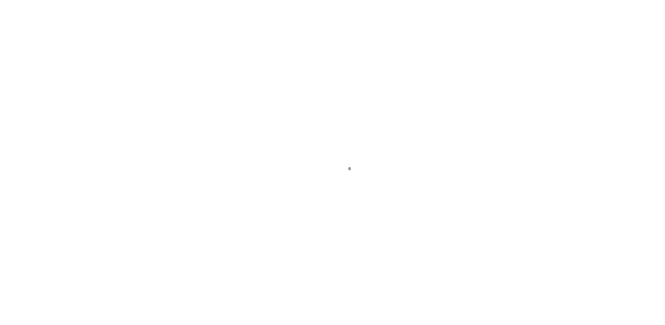
select select "10"
select select "Escrow"
type input "[STREET_ADDRESS]"
select select
type input "DRAYTON ND 58225-4300"
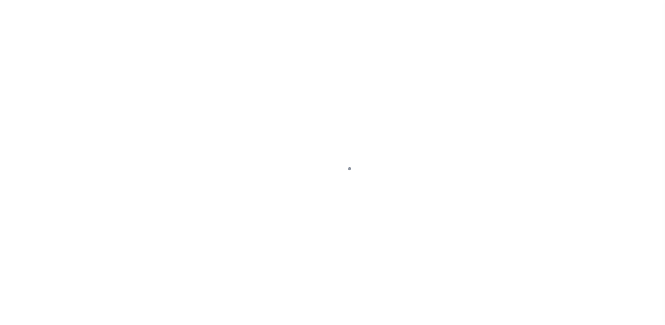
type input "ND"
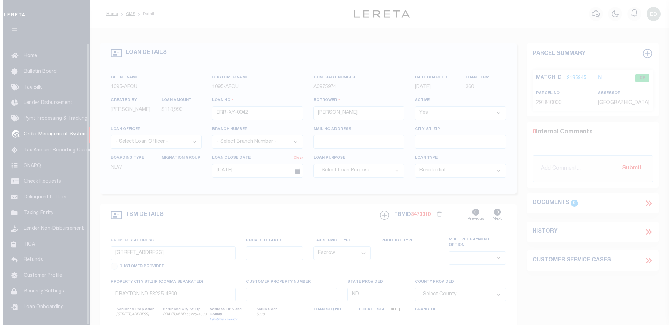
scroll to position [16, 0]
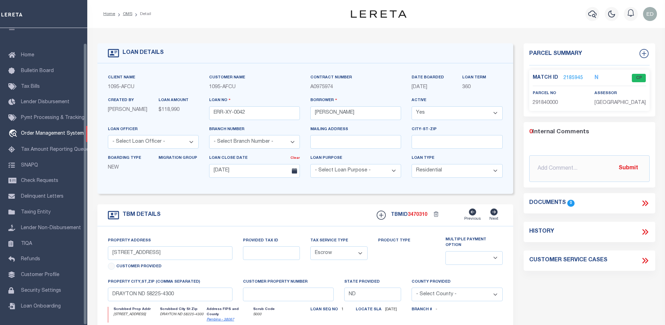
select select "200"
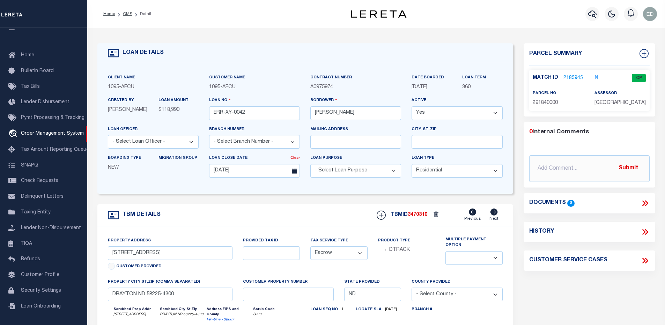
select select "200"
click at [126, 15] on link "OMS" at bounding box center [127, 14] width 9 height 4
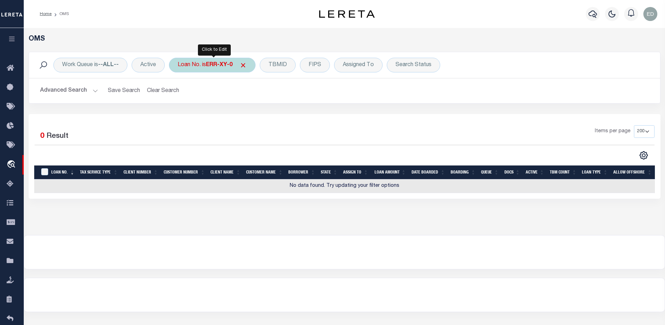
click at [218, 66] on b "ERR-XY-0" at bounding box center [219, 65] width 27 height 6
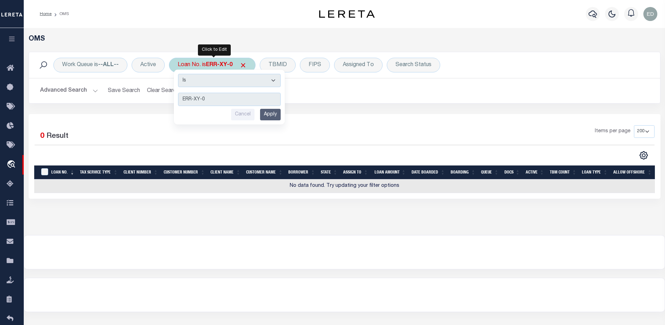
click at [217, 82] on select "Is Contains" at bounding box center [229, 80] width 103 height 13
select select "c"
click at [179, 74] on select "Is Contains" at bounding box center [229, 80] width 103 height 13
click at [274, 117] on input "Apply" at bounding box center [270, 115] width 21 height 12
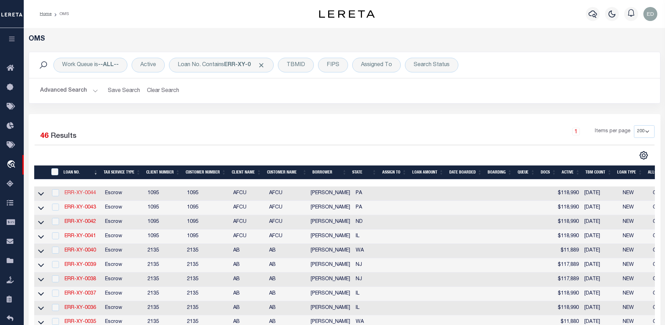
click at [72, 195] on link "ERR-XY-0044" at bounding box center [80, 192] width 31 height 5
type input "ERR-XY-0044"
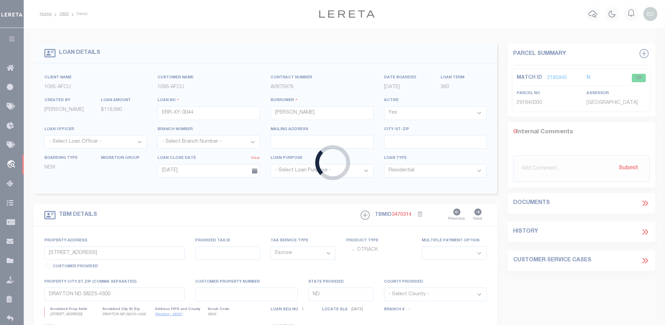
type input "[STREET_ADDRESS]"
select select
type input "[GEOGRAPHIC_DATA] [GEOGRAPHIC_DATA] 19134-2838"
type input "PA"
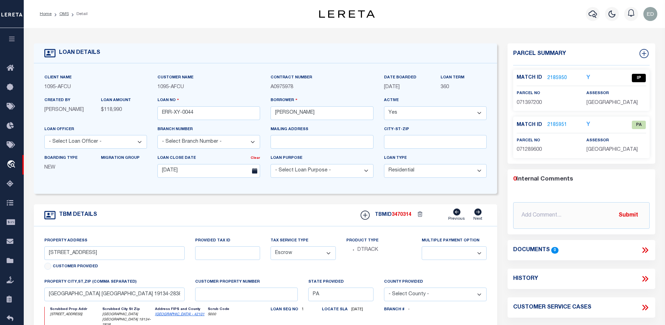
click at [548, 76] on link "2185950" at bounding box center [558, 77] width 20 height 7
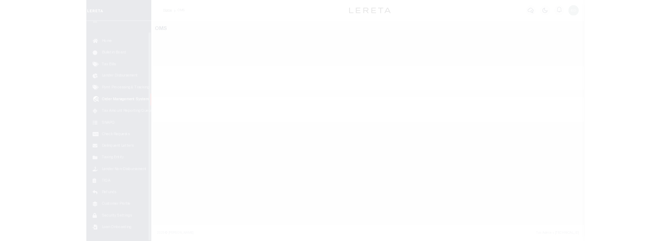
scroll to position [16, 0]
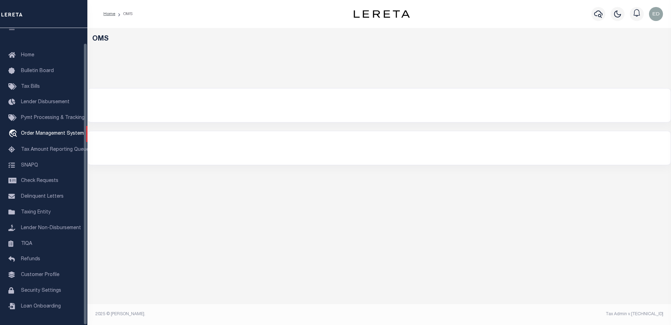
select select "200"
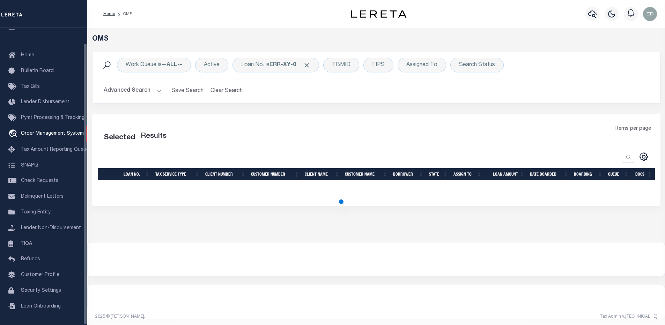
select select "200"
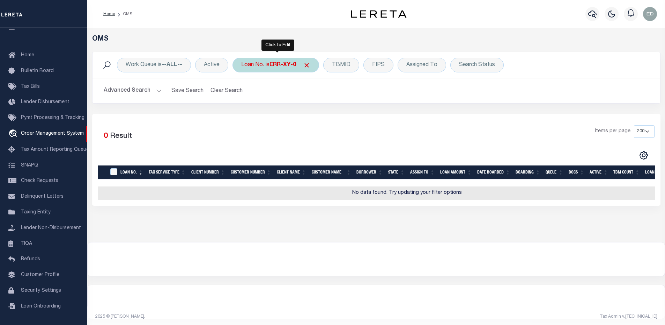
click at [277, 67] on b "ERR-XY-0" at bounding box center [283, 65] width 27 height 6
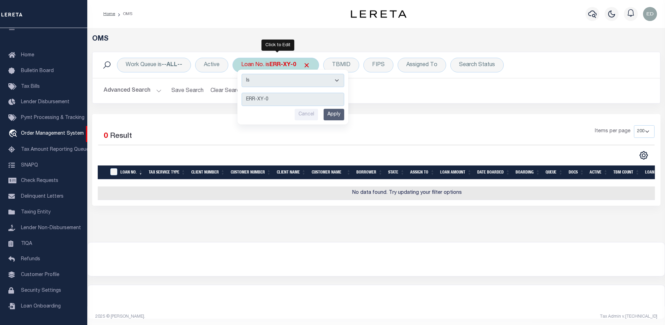
click at [277, 78] on select "Is Contains" at bounding box center [293, 80] width 103 height 13
select select "c"
click at [242, 74] on select "Is Contains" at bounding box center [293, 80] width 103 height 13
click at [334, 114] on input "Apply" at bounding box center [334, 115] width 21 height 12
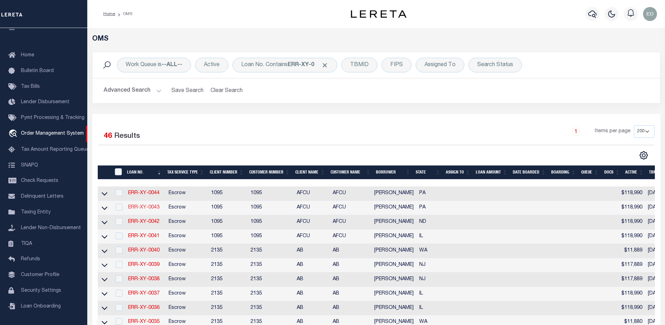
click at [143, 210] on link "ERR-XY-0043" at bounding box center [143, 207] width 31 height 5
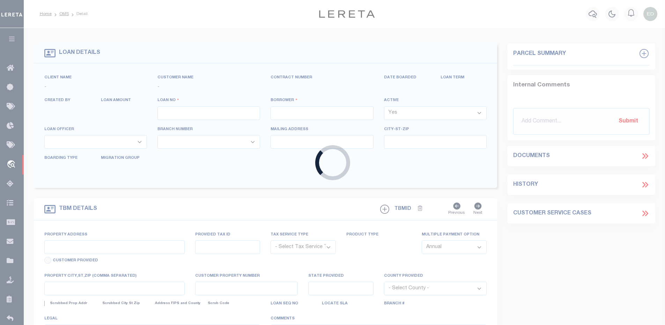
type input "ERR-XY-0043"
type input "[PERSON_NAME]"
select select
type input "[DATE]"
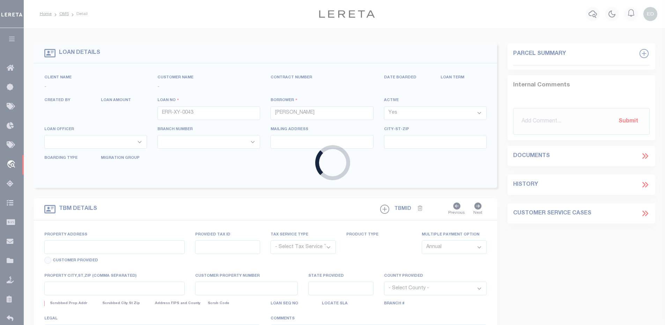
select select "10"
select select "Escrow"
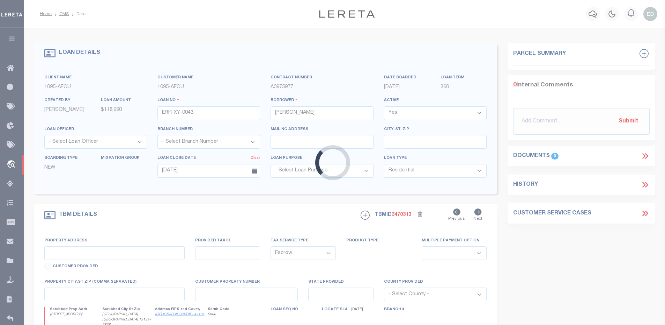
type input "[STREET_ADDRESS]"
select select
type input "[GEOGRAPHIC_DATA] [GEOGRAPHIC_DATA] 19134-2838"
type input "PA"
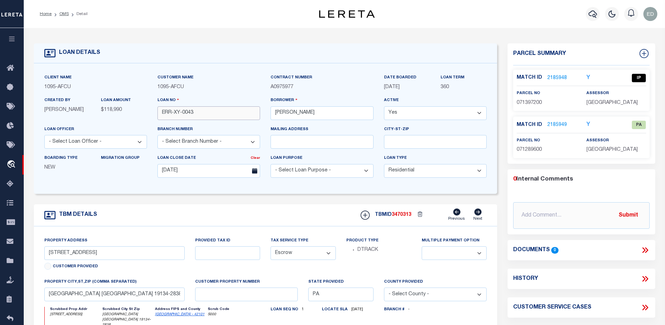
click at [204, 112] on input "ERR-XY-0043" at bounding box center [209, 113] width 103 height 14
click at [564, 75] on link "2185948" at bounding box center [558, 77] width 20 height 7
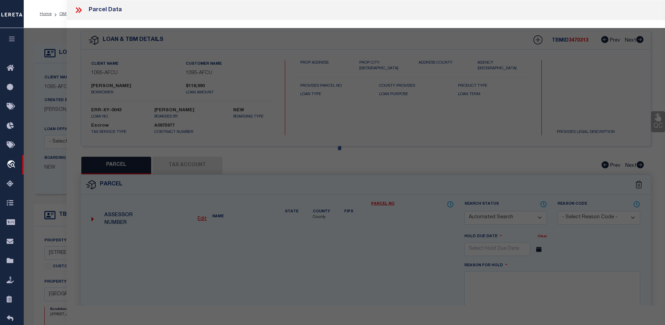
checkbox input "false"
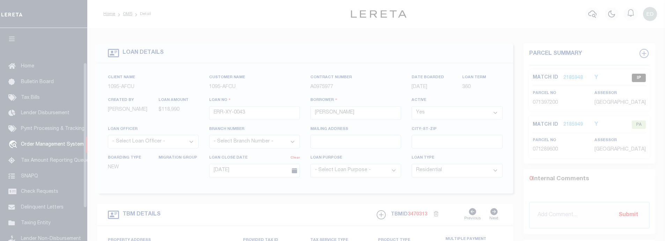
select select "10"
select select "Escrow"
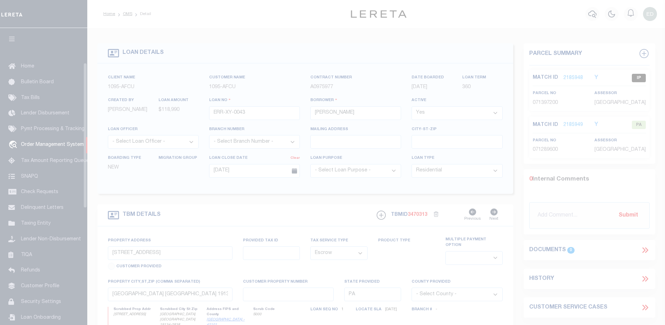
select select "200"
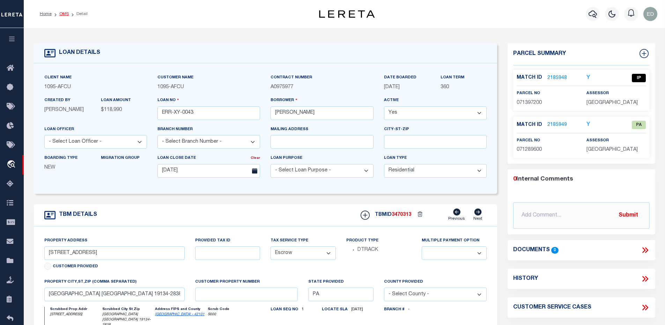
click at [59, 15] on link "OMS" at bounding box center [63, 14] width 9 height 4
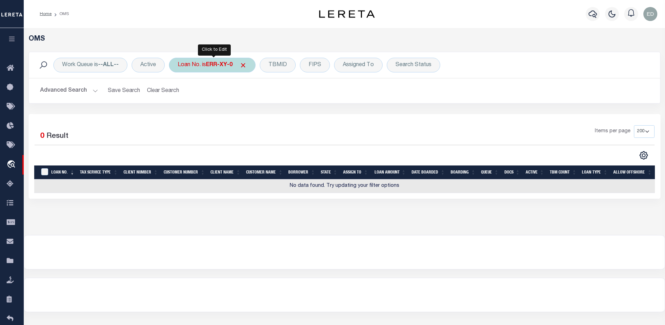
click at [226, 61] on div "Loan No. is ERR-XY-0" at bounding box center [212, 65] width 87 height 15
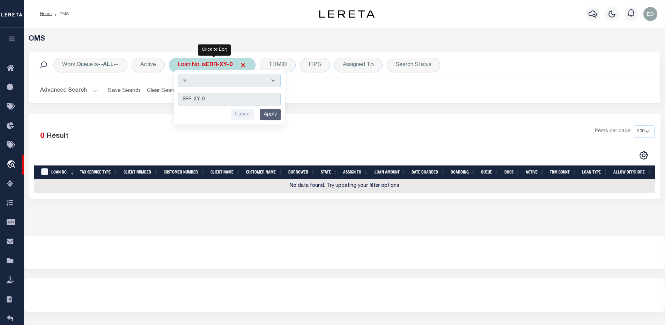
click at [226, 82] on select "Is Contains" at bounding box center [229, 80] width 103 height 13
select select "c"
click at [179, 74] on select "Is Contains" at bounding box center [229, 80] width 103 height 13
click at [275, 114] on input "Apply" at bounding box center [270, 115] width 21 height 12
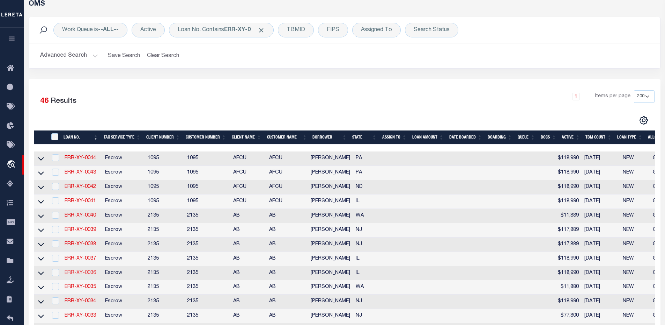
click at [83, 241] on link "ERR-XY-0036" at bounding box center [80, 272] width 31 height 5
type input "ERR-XY-0036"
type input "[DATE]"
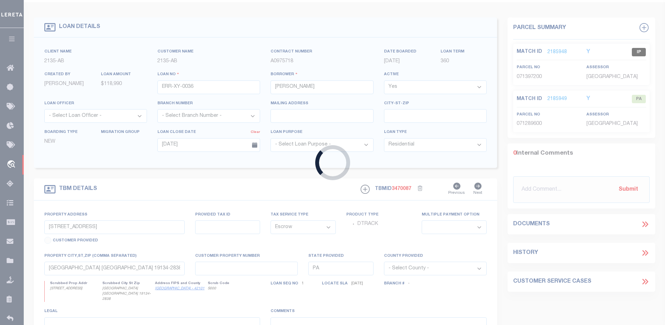
type input "[STREET_ADDRESS][PERSON_NAME]"
select select
type input "CARMI IL 62821-1218"
type input "IL"
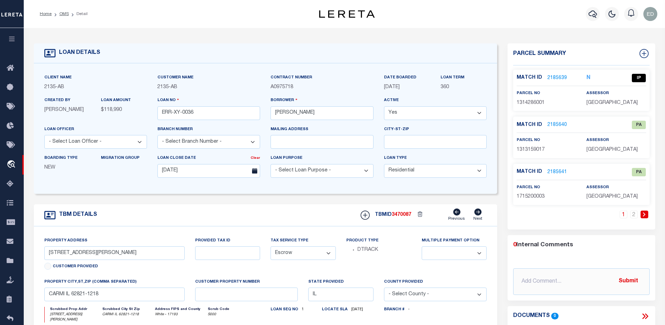
click at [556, 77] on link "2185639" at bounding box center [558, 77] width 20 height 7
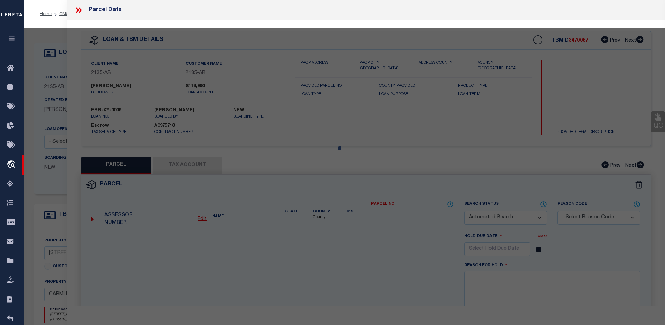
checkbox input "false"
select select "IP"
type input "[PERSON_NAME] J"
select select "ATL"
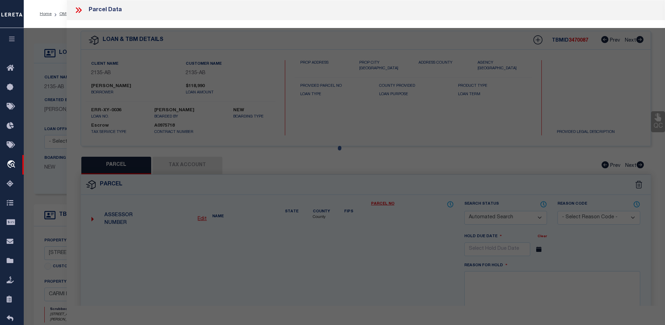
select select "ADD"
type input "[STREET_ADDRESS][PERSON_NAME]"
checkbox input "false"
type input "CARMI, IL 62821"
type textarea "LOT 010 BLK 010 PLT 220 [PERSON_NAME] ADDITION NW 112' 337-307 384-116 425-232 …"
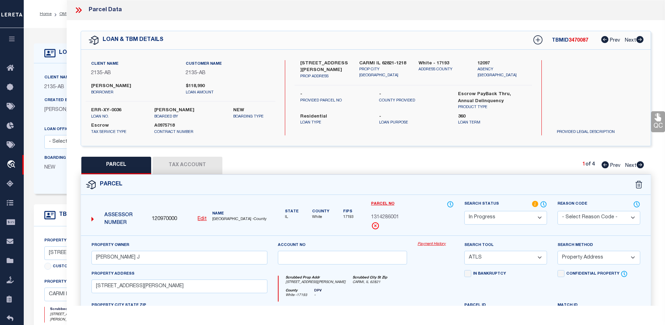
click at [75, 7] on icon at bounding box center [78, 10] width 9 height 9
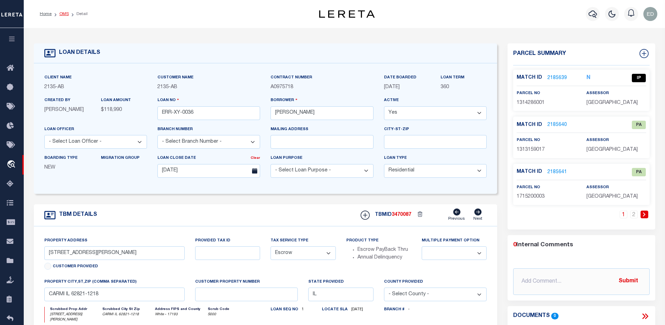
click at [65, 12] on link "OMS" at bounding box center [63, 14] width 9 height 4
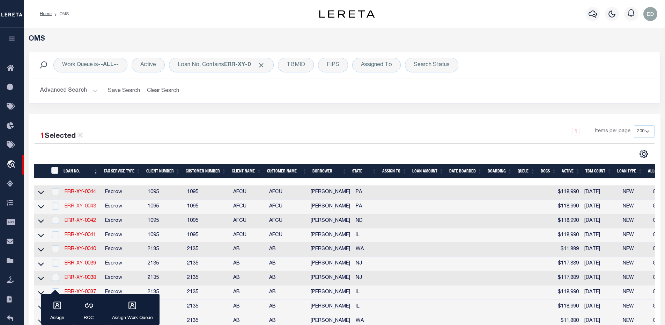
click at [90, 208] on link "ERR-XY-0043" at bounding box center [80, 206] width 31 height 5
type input "ERR-XY-0043"
type input "[DATE]"
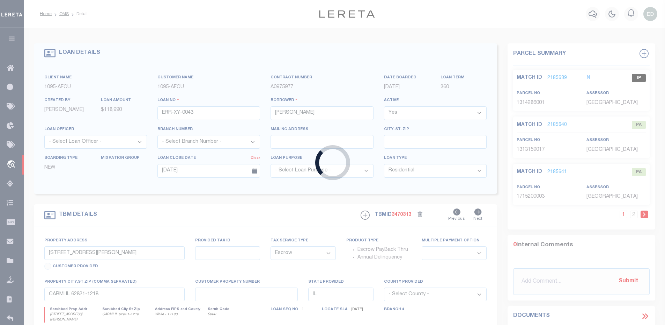
type input "[STREET_ADDRESS]"
select select
type input "[GEOGRAPHIC_DATA] [GEOGRAPHIC_DATA] 19134-2838"
type input "PA"
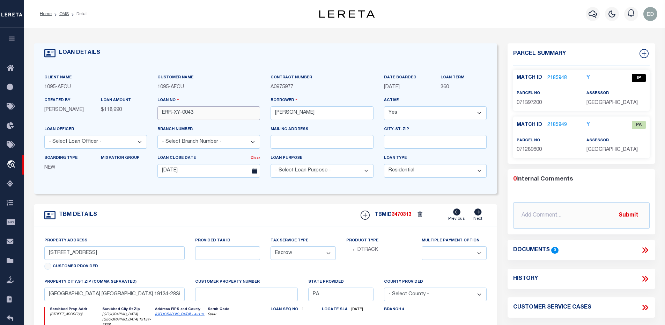
click at [193, 114] on input "ERR-XY-0043" at bounding box center [209, 113] width 103 height 14
